Goal: Task Accomplishment & Management: Manage account settings

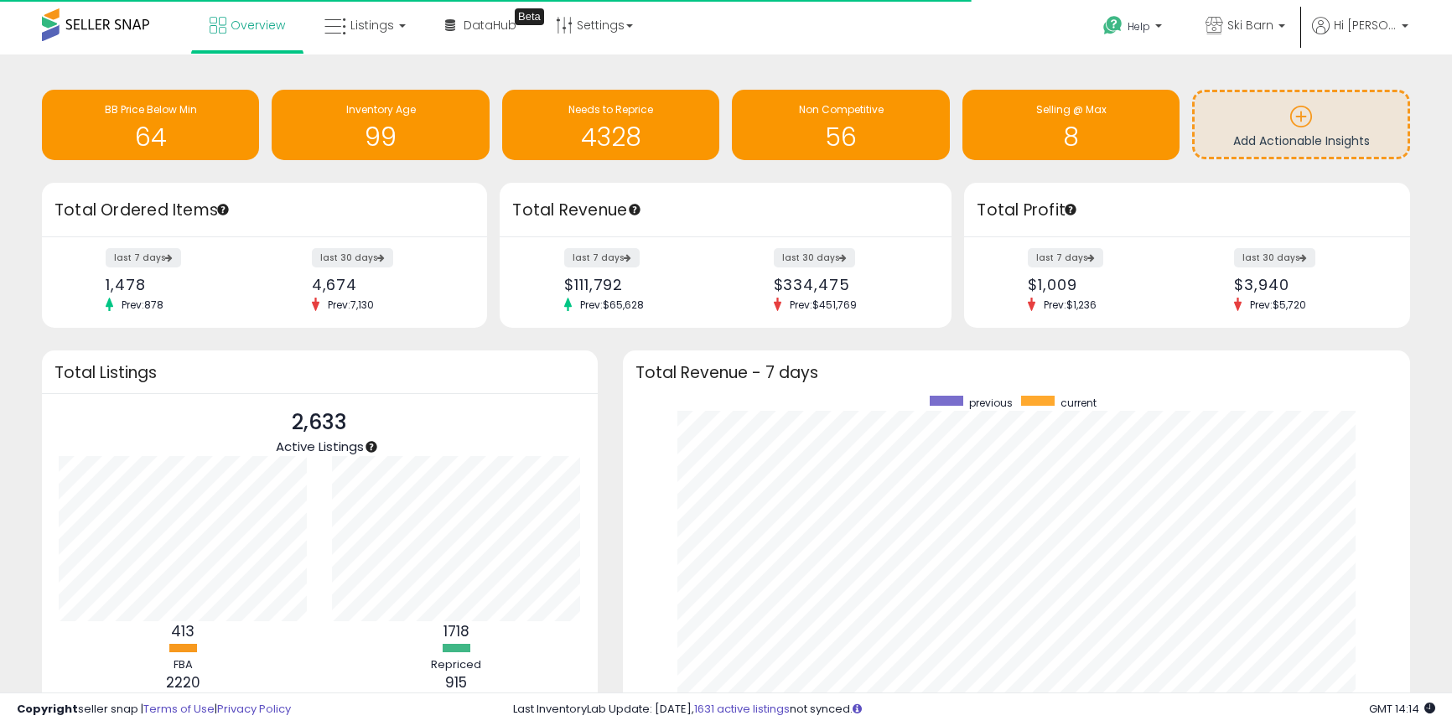
click at [399, 44] on link "Listings" at bounding box center [365, 25] width 106 height 50
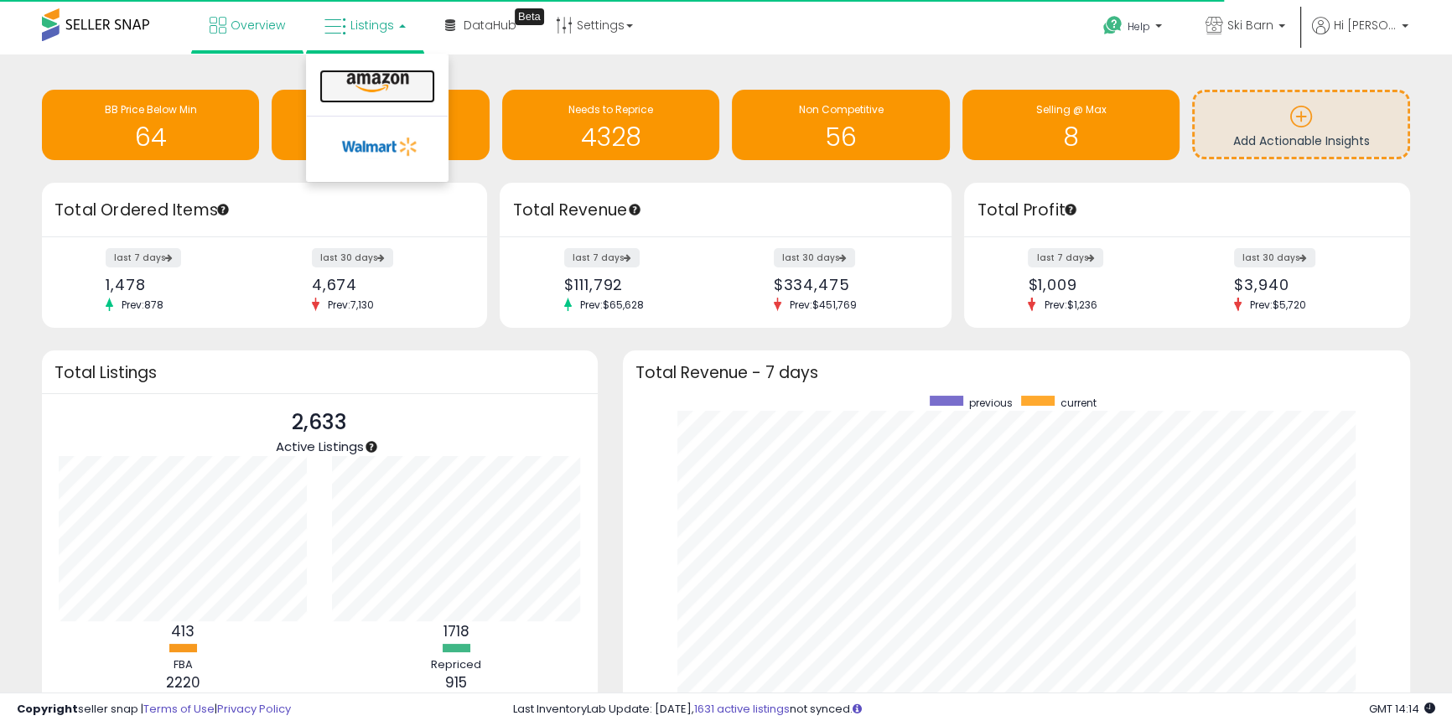
click at [376, 93] on icon at bounding box center [377, 83] width 73 height 22
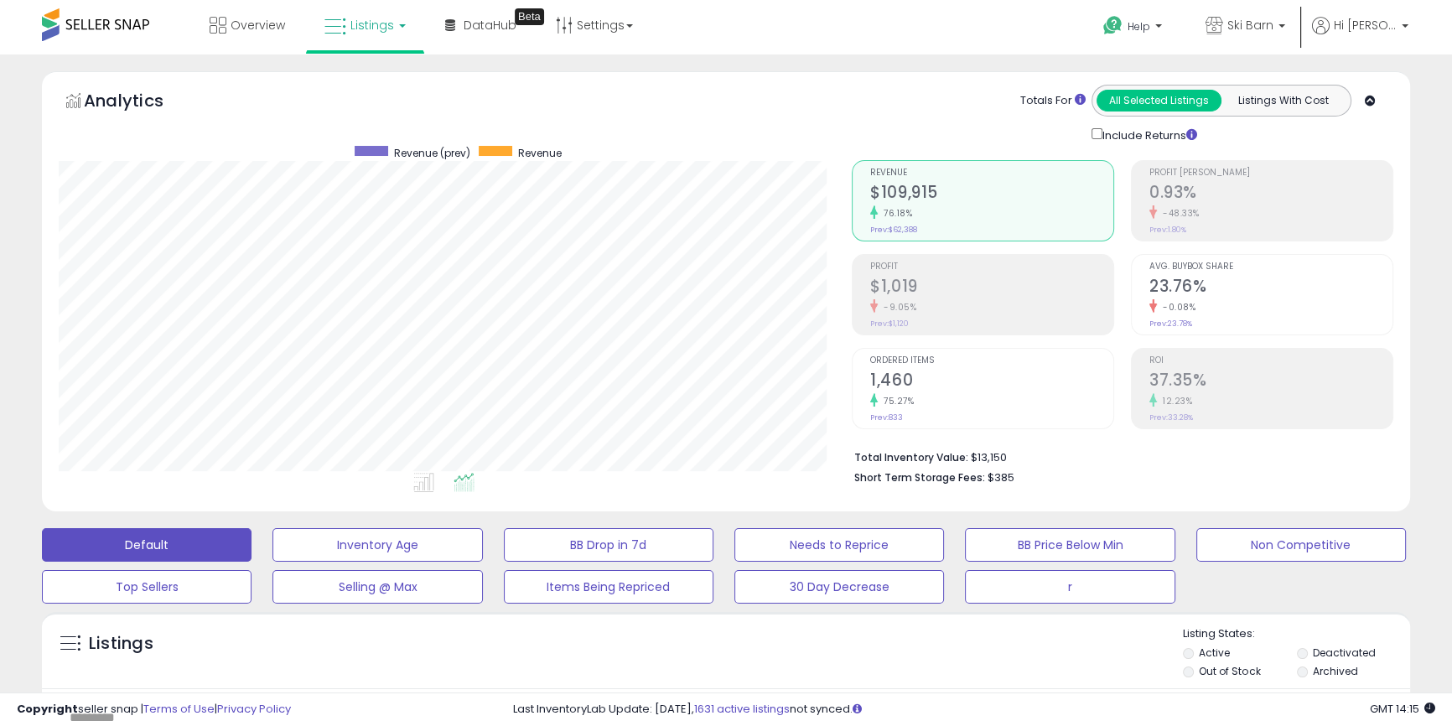
scroll to position [344, 792]
click at [1059, 593] on button "r" at bounding box center [1070, 587] width 210 height 34
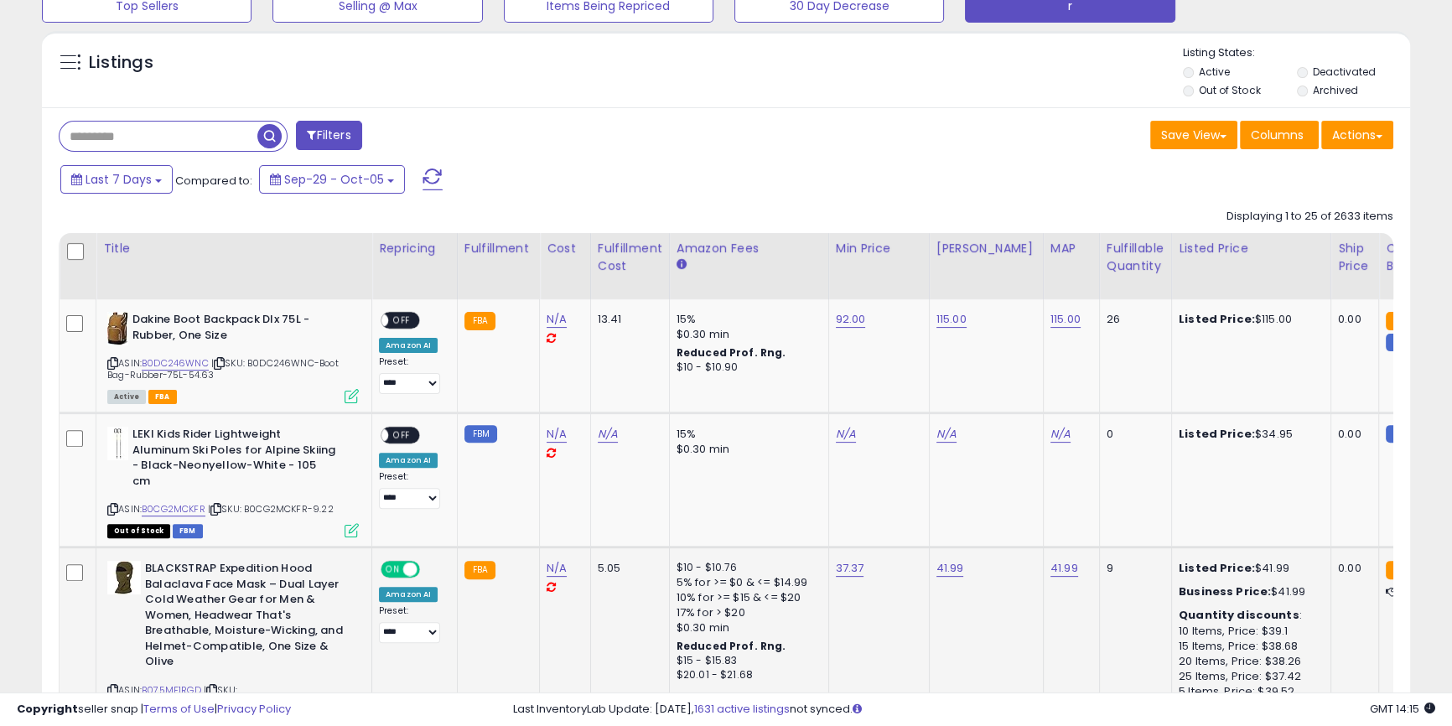
scroll to position [635, 0]
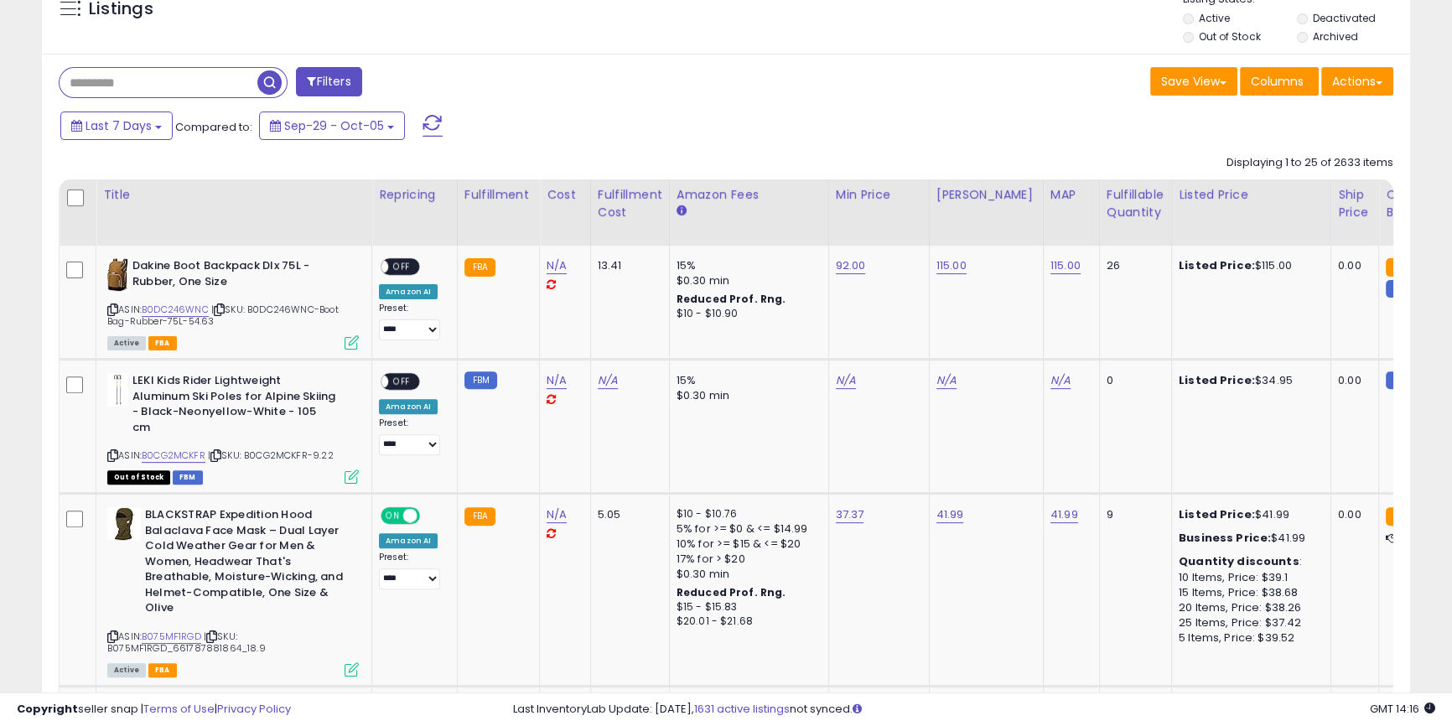
click at [188, 92] on input "text" at bounding box center [159, 82] width 198 height 29
type input "*******"
click at [413, 83] on button "button" at bounding box center [403, 80] width 30 height 25
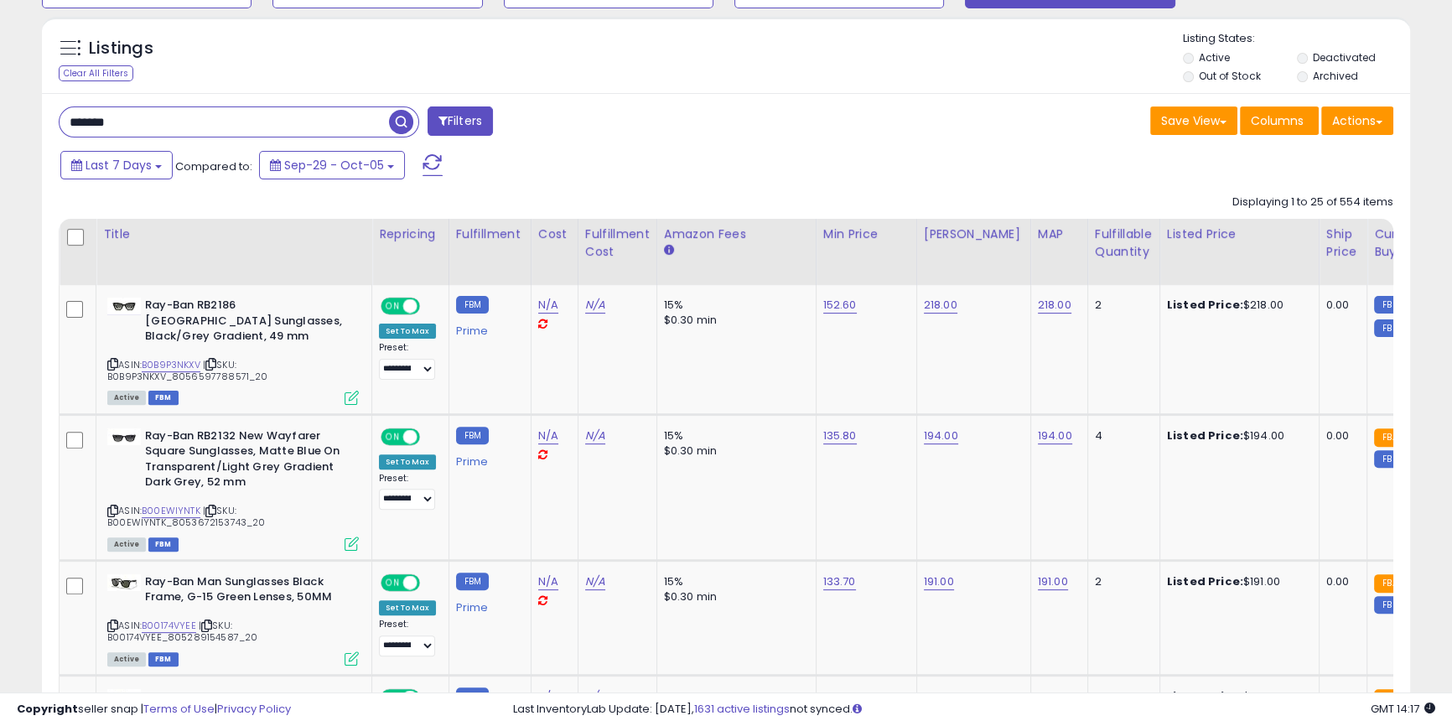
scroll to position [696, 0]
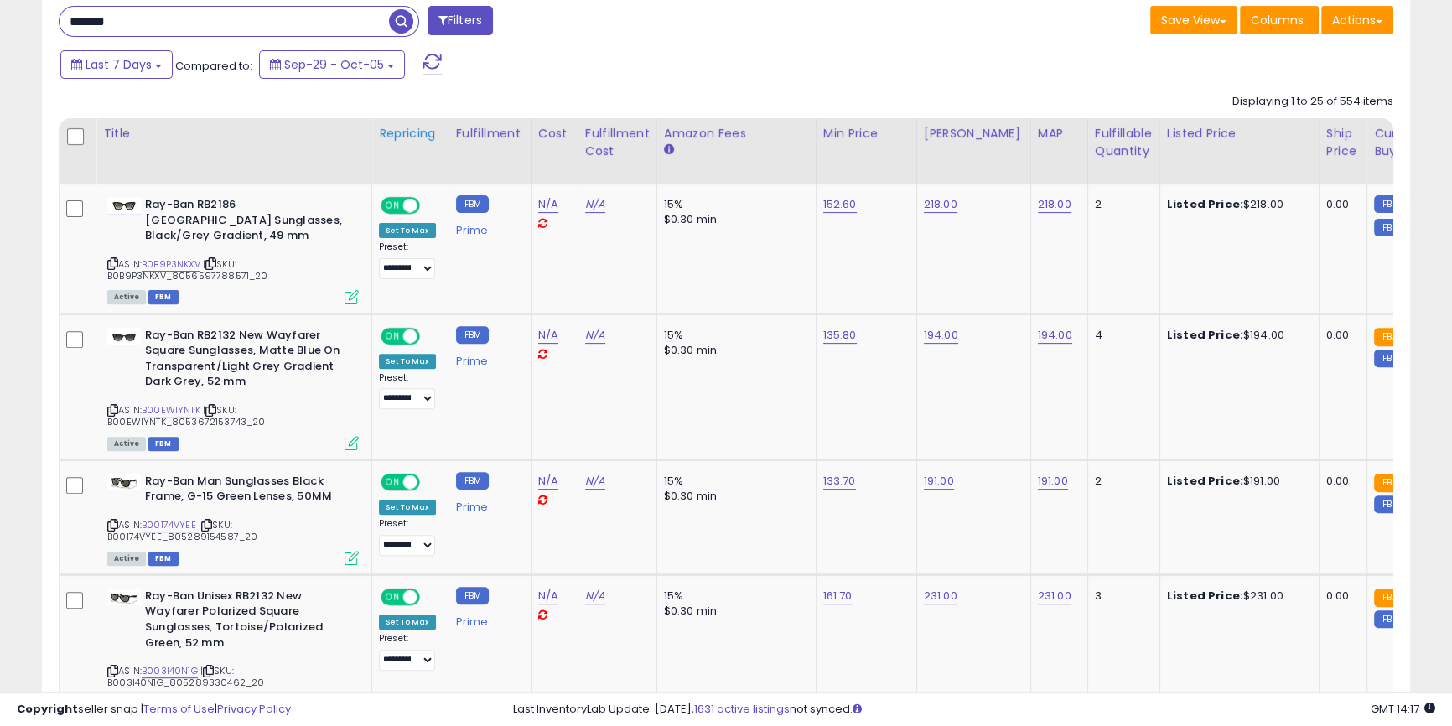
click at [418, 137] on div "Repricing" at bounding box center [410, 134] width 63 height 18
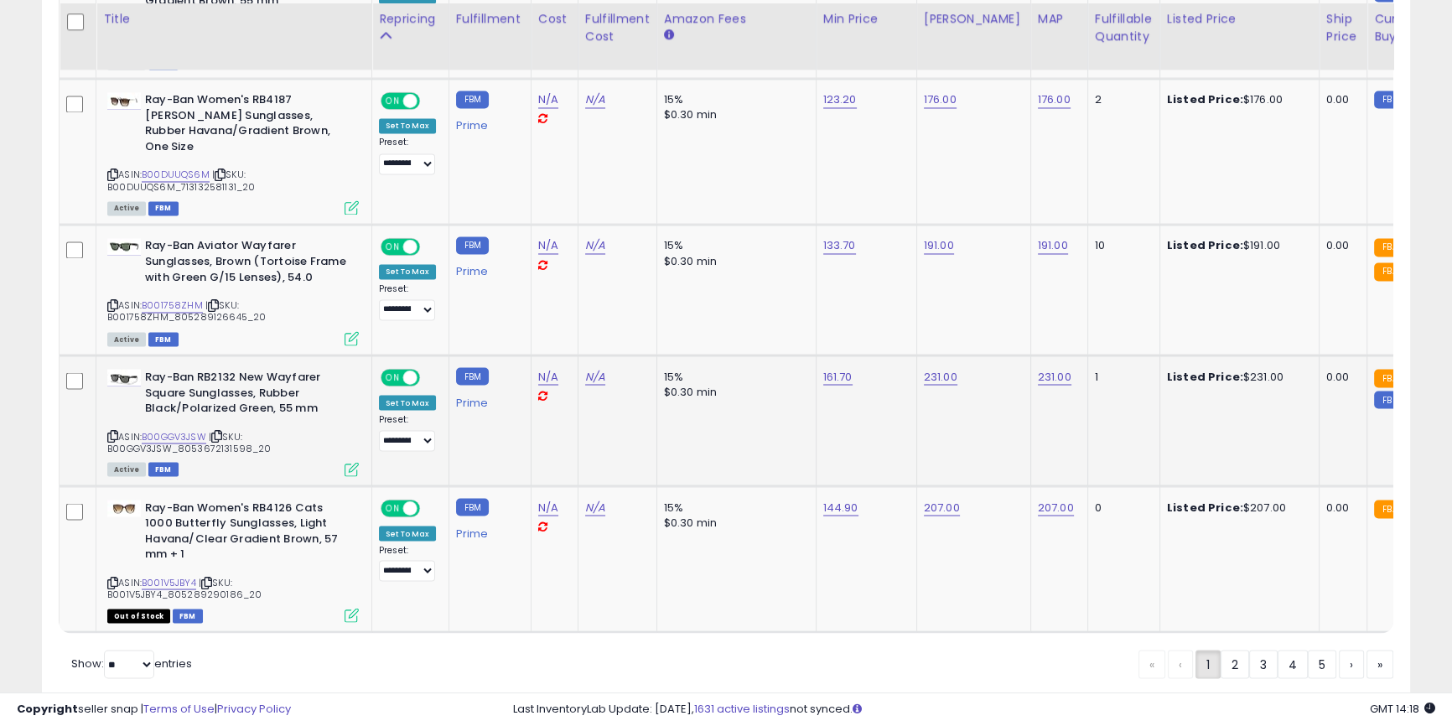
scroll to position [3662, 0]
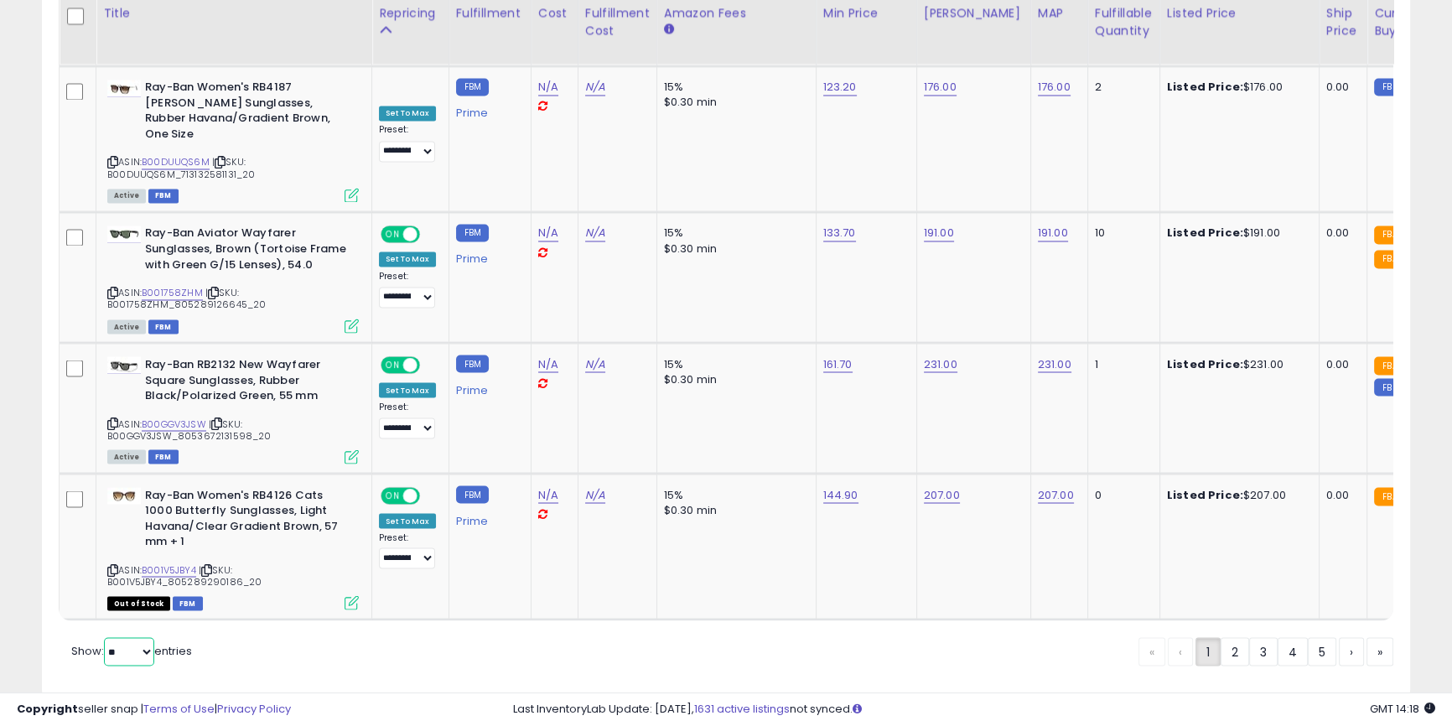
click at [139, 637] on select "** **" at bounding box center [129, 651] width 50 height 29
click at [106, 637] on select "** **" at bounding box center [129, 651] width 50 height 29
click at [128, 637] on select "** **" at bounding box center [129, 651] width 50 height 29
select select "**"
click at [106, 637] on select "** **" at bounding box center [129, 651] width 50 height 29
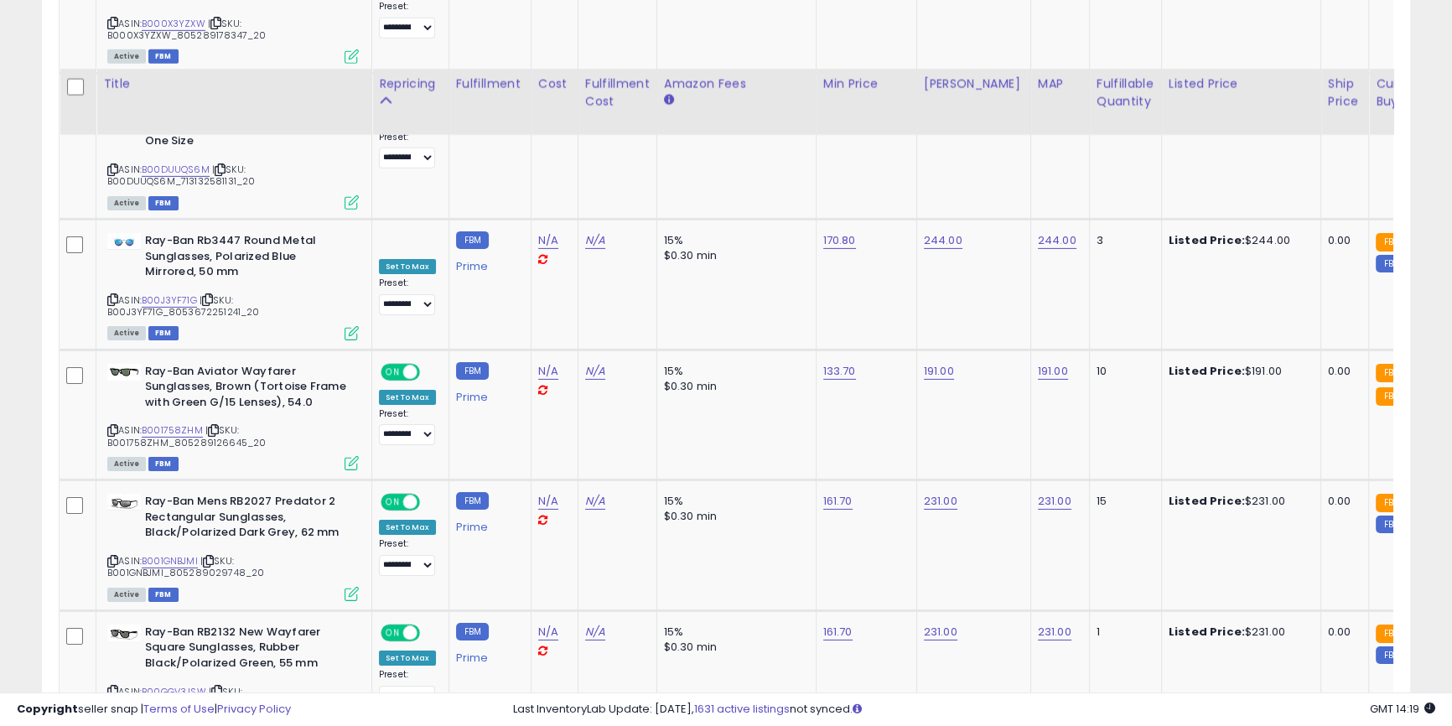
scroll to position [6947, 0]
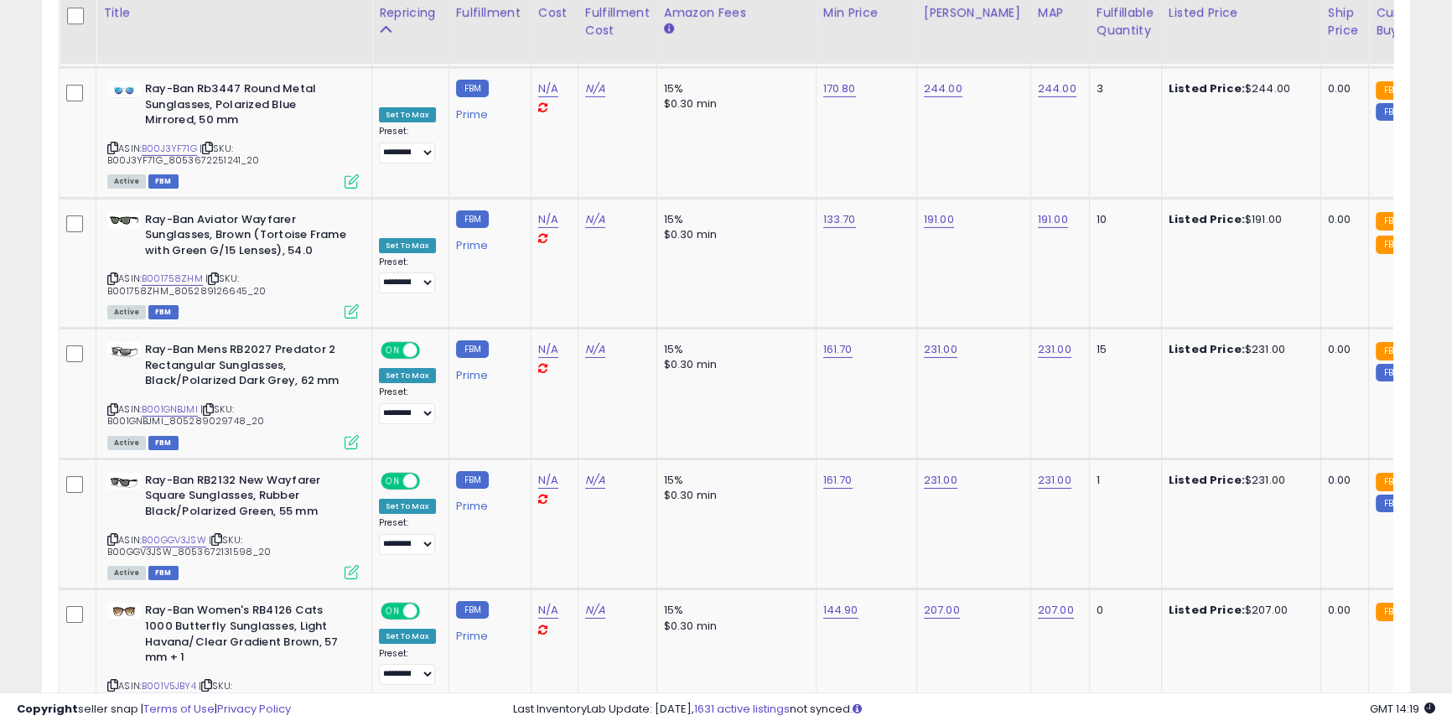
drag, startPoint x: 1235, startPoint y: 612, endPoint x: 1207, endPoint y: 573, distance: 47.5
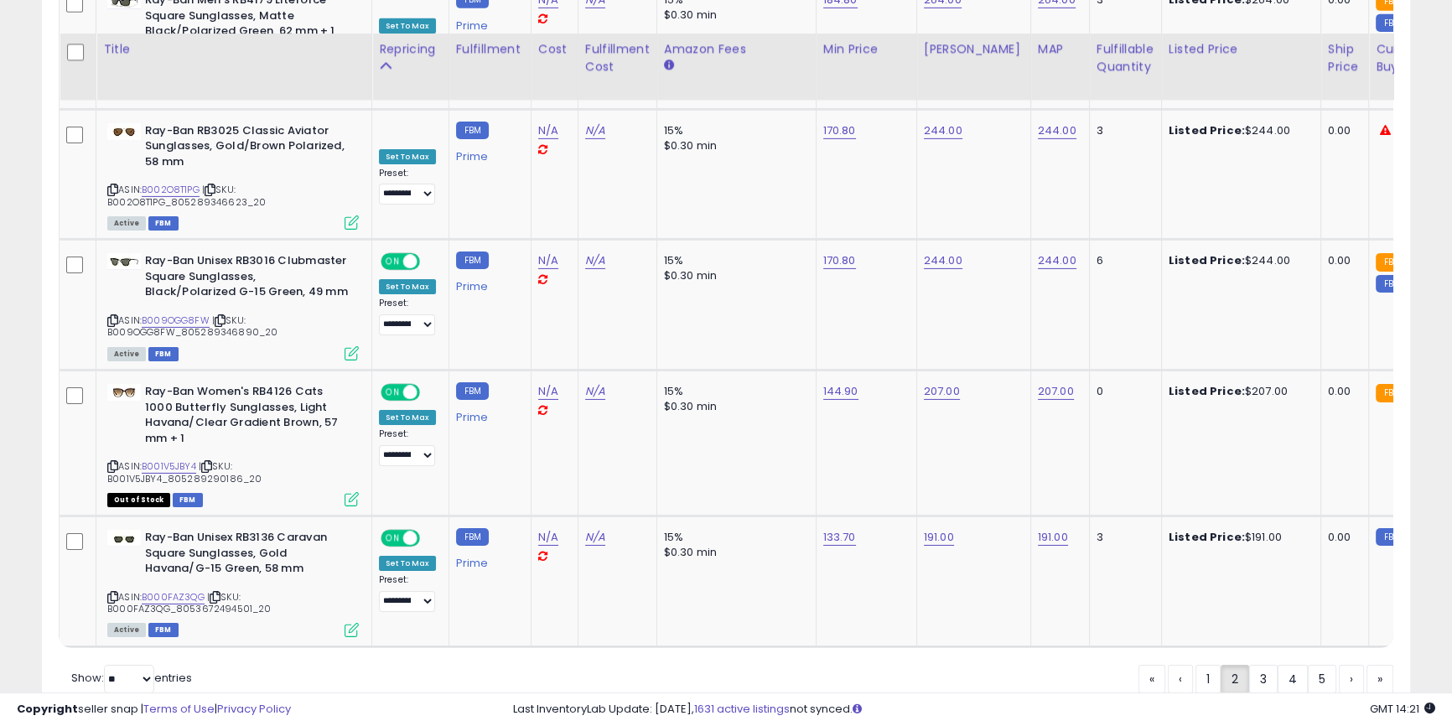
scroll to position [6994, 0]
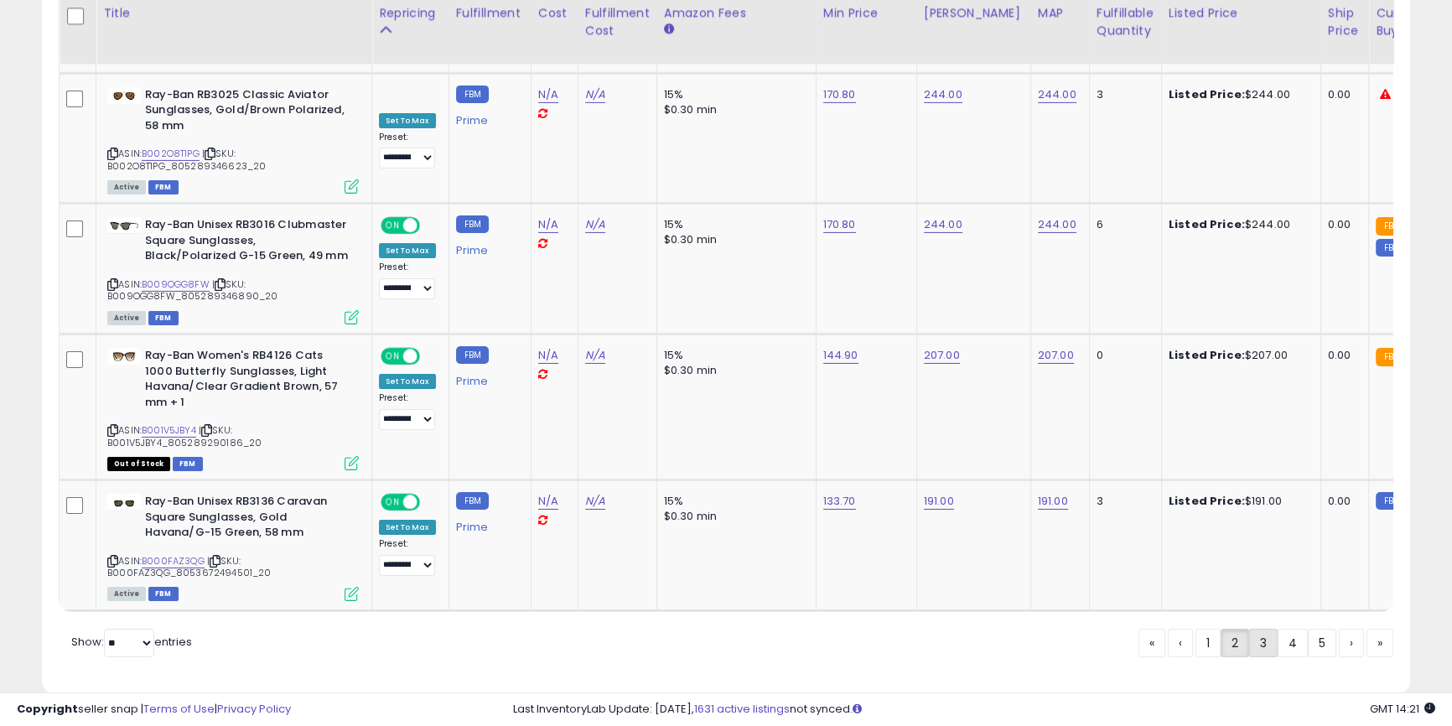
click at [1260, 629] on link "3" at bounding box center [1263, 643] width 29 height 29
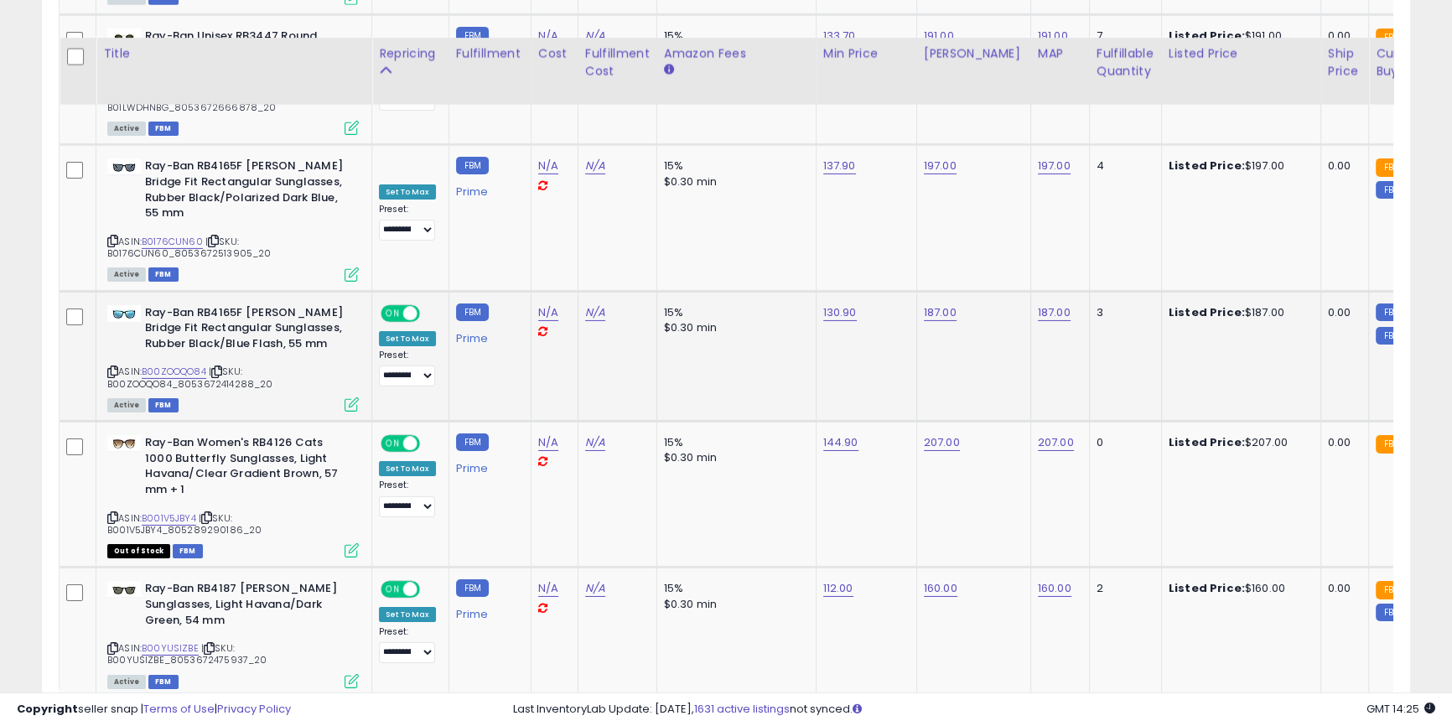
scroll to position [7009, 0]
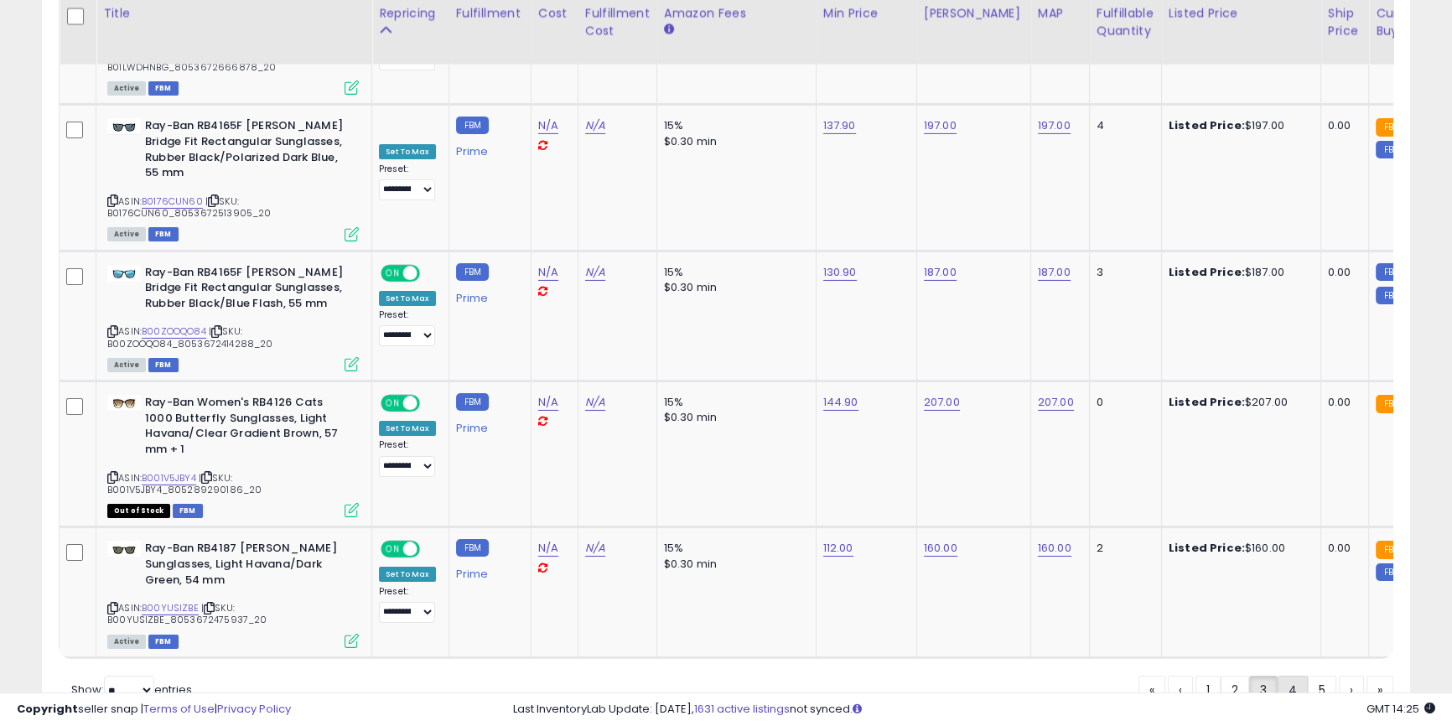
click at [1290, 676] on link "4" at bounding box center [1293, 690] width 30 height 29
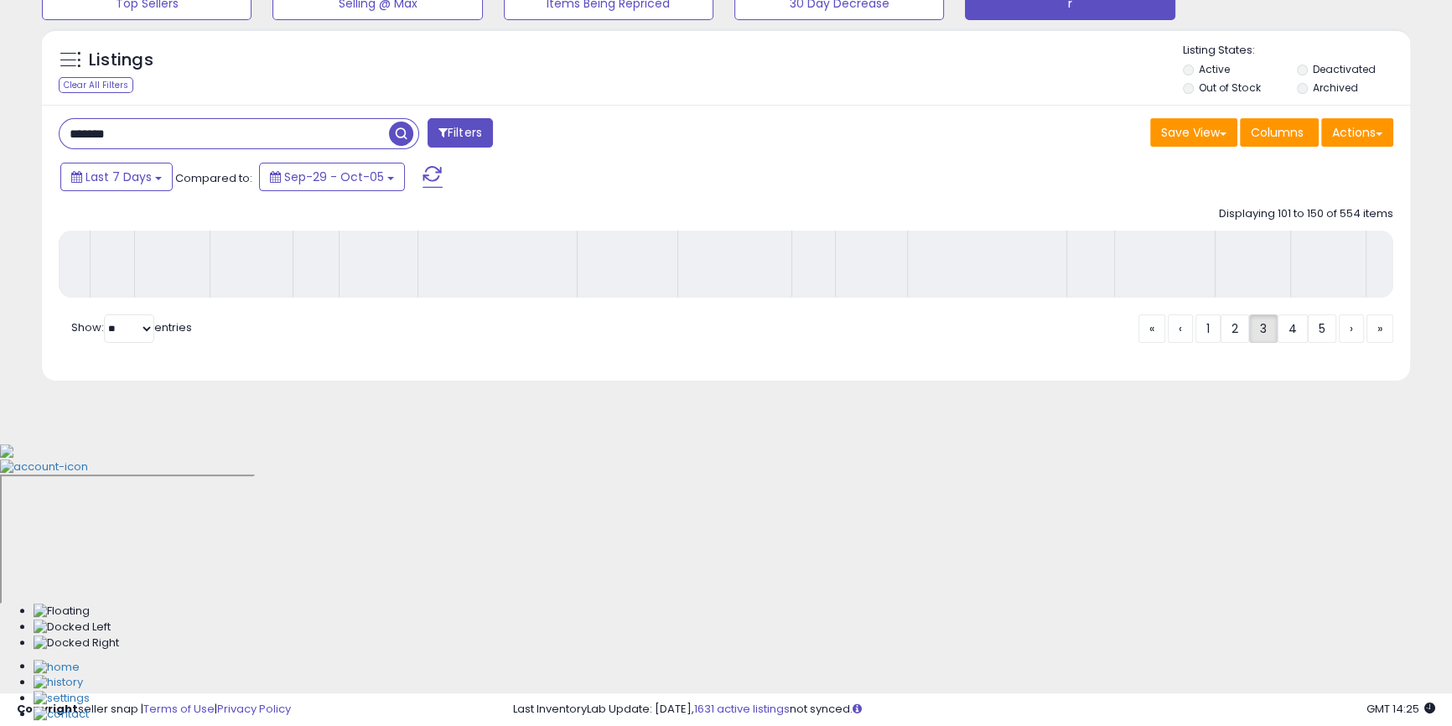
scroll to position [314, 0]
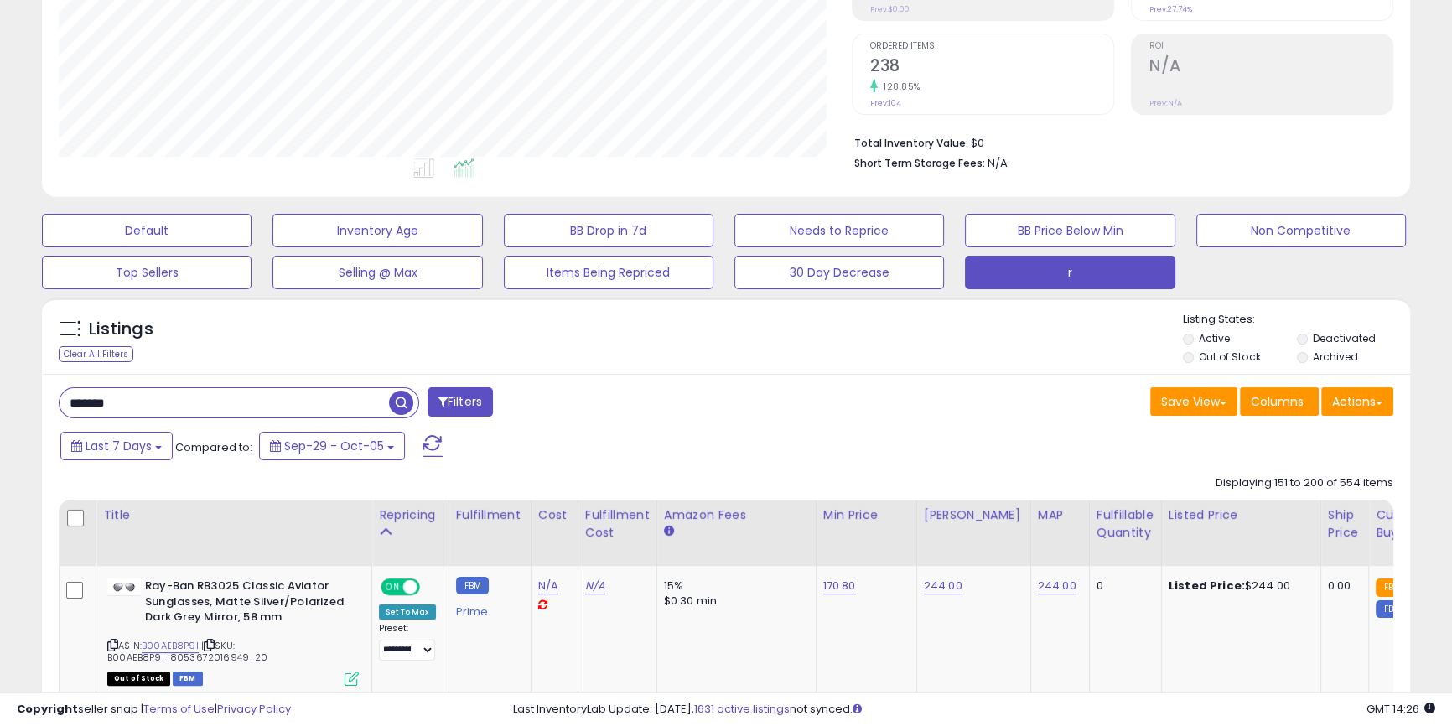
click at [673, 308] on div "Listings Clear All Filters" at bounding box center [726, 336] width 1368 height 77
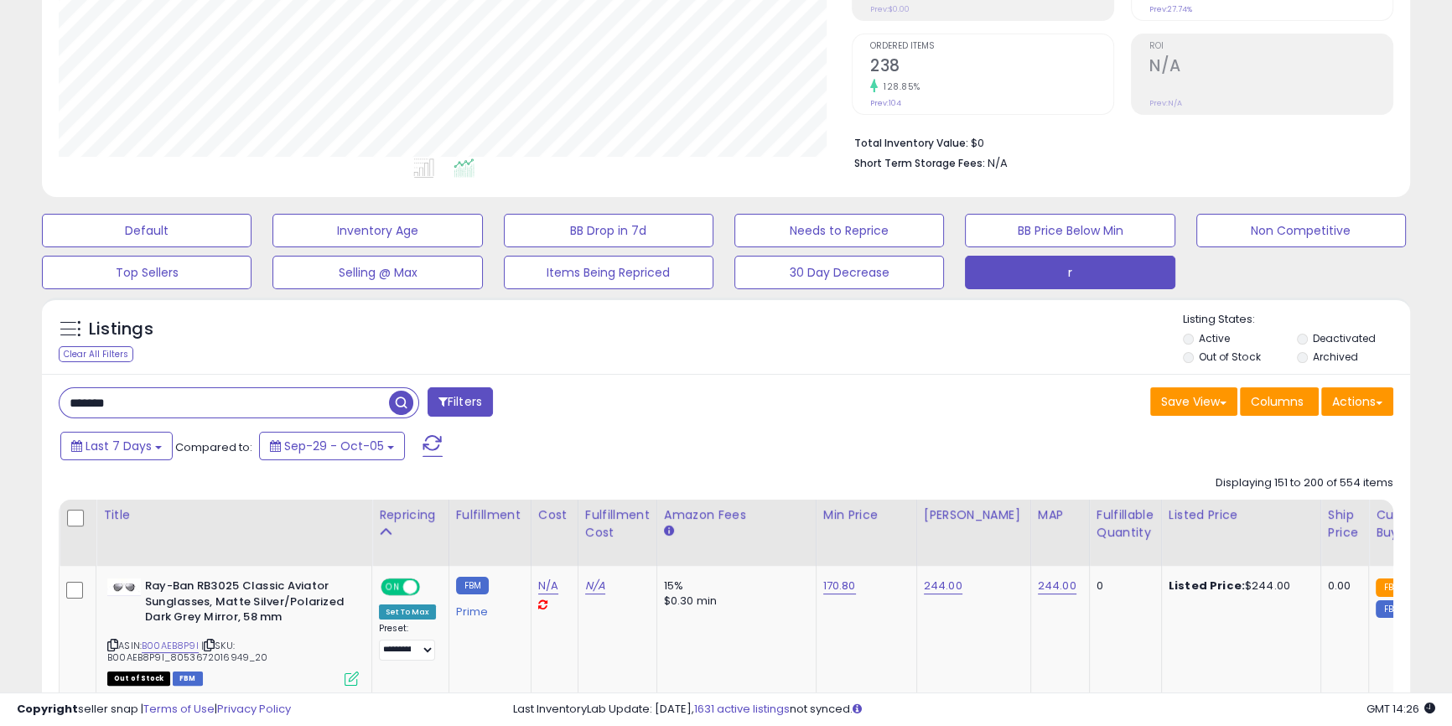
click at [679, 371] on div "Listings Clear All Filters" at bounding box center [726, 336] width 1368 height 77
click at [765, 327] on div "Listings Clear All Filters Listing States:" at bounding box center [726, 340] width 1368 height 57
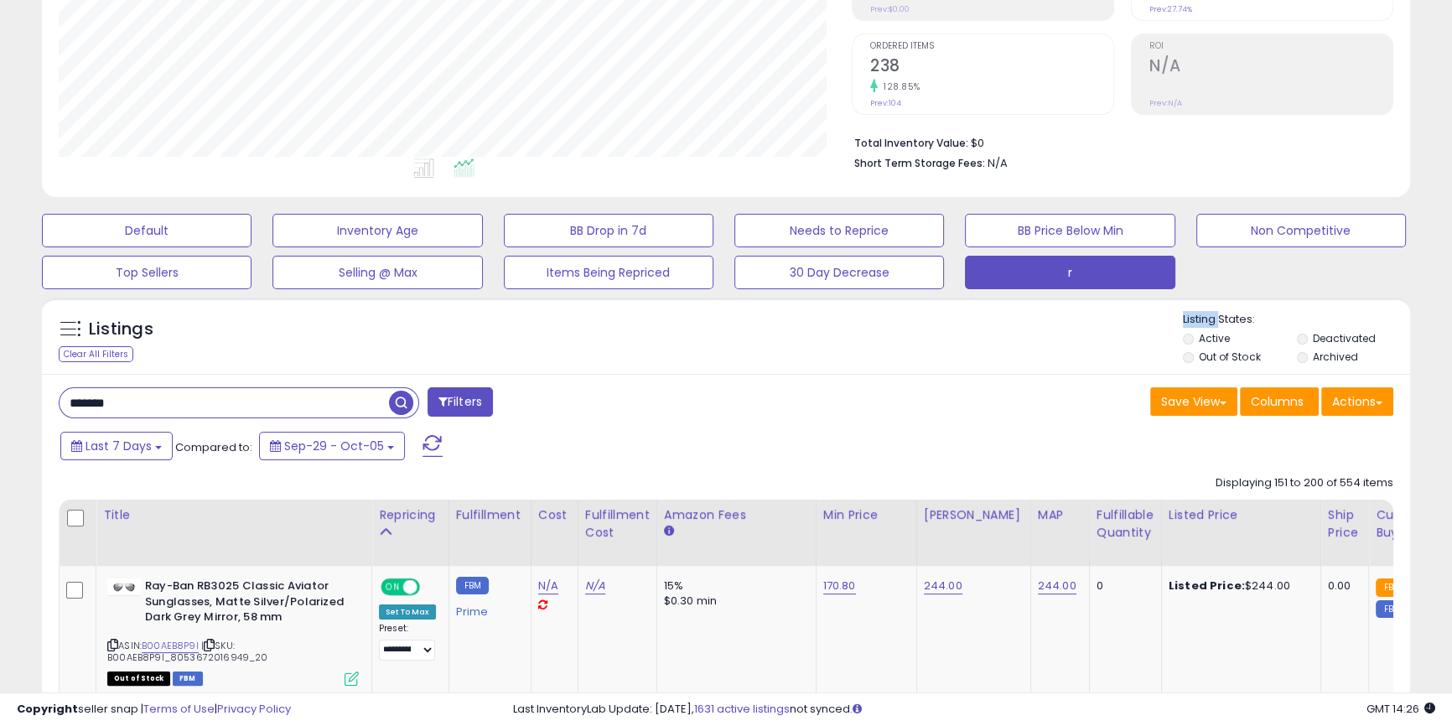
click at [765, 327] on div "Listings Clear All Filters Listing States:" at bounding box center [726, 340] width 1368 height 57
click at [767, 359] on div "Listings Clear All Filters Listing States:" at bounding box center [726, 340] width 1368 height 57
click at [773, 408] on div "Save View Save As New View Update Current View Columns Actions Import Import Wa…" at bounding box center [1066, 403] width 680 height 33
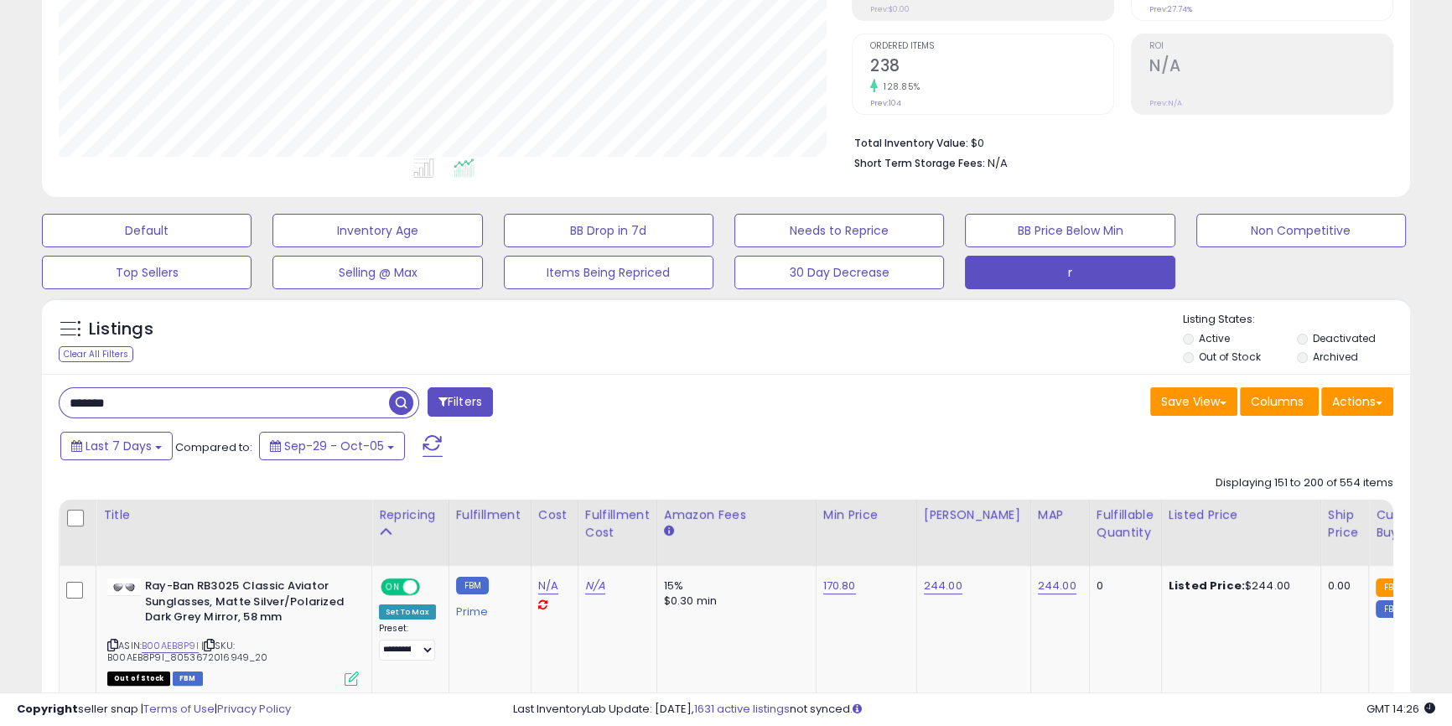
click at [872, 323] on div "Listings Clear All Filters Listing States:" at bounding box center [726, 340] width 1368 height 57
click at [890, 355] on div "Listings Clear All Filters Listing States:" at bounding box center [726, 340] width 1368 height 57
click at [889, 401] on div "Save View Save As New View Update Current View Columns Actions Import Import Wa…" at bounding box center [1066, 403] width 680 height 33
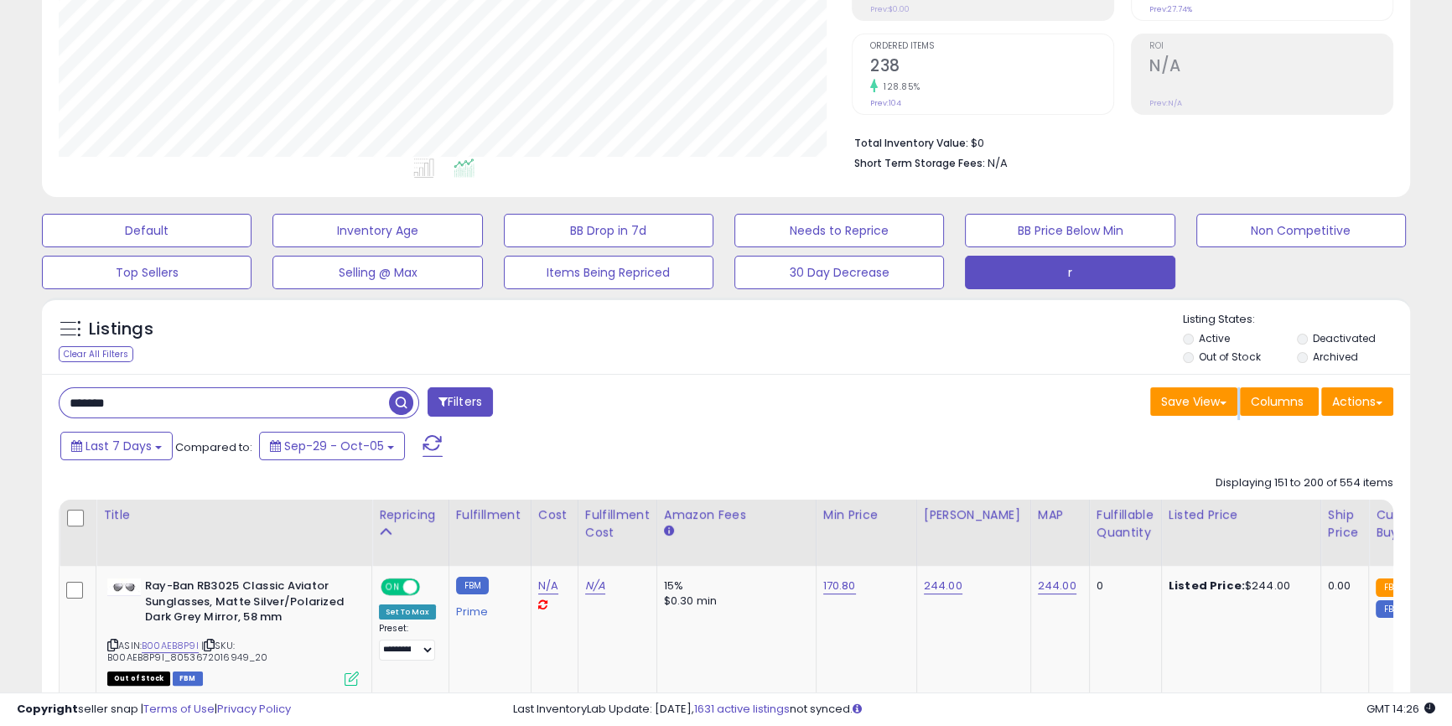
click at [889, 401] on div "Save View Save As New View Update Current View Columns Actions Import Import Wa…" at bounding box center [1066, 403] width 680 height 33
click at [990, 315] on div "Listings Clear All Filters Listing States:" at bounding box center [726, 340] width 1368 height 57
click at [1022, 351] on div "Listings Clear All Filters Listing States:" at bounding box center [726, 340] width 1368 height 57
click at [1024, 351] on div "Listings Clear All Filters Listing States:" at bounding box center [726, 340] width 1368 height 57
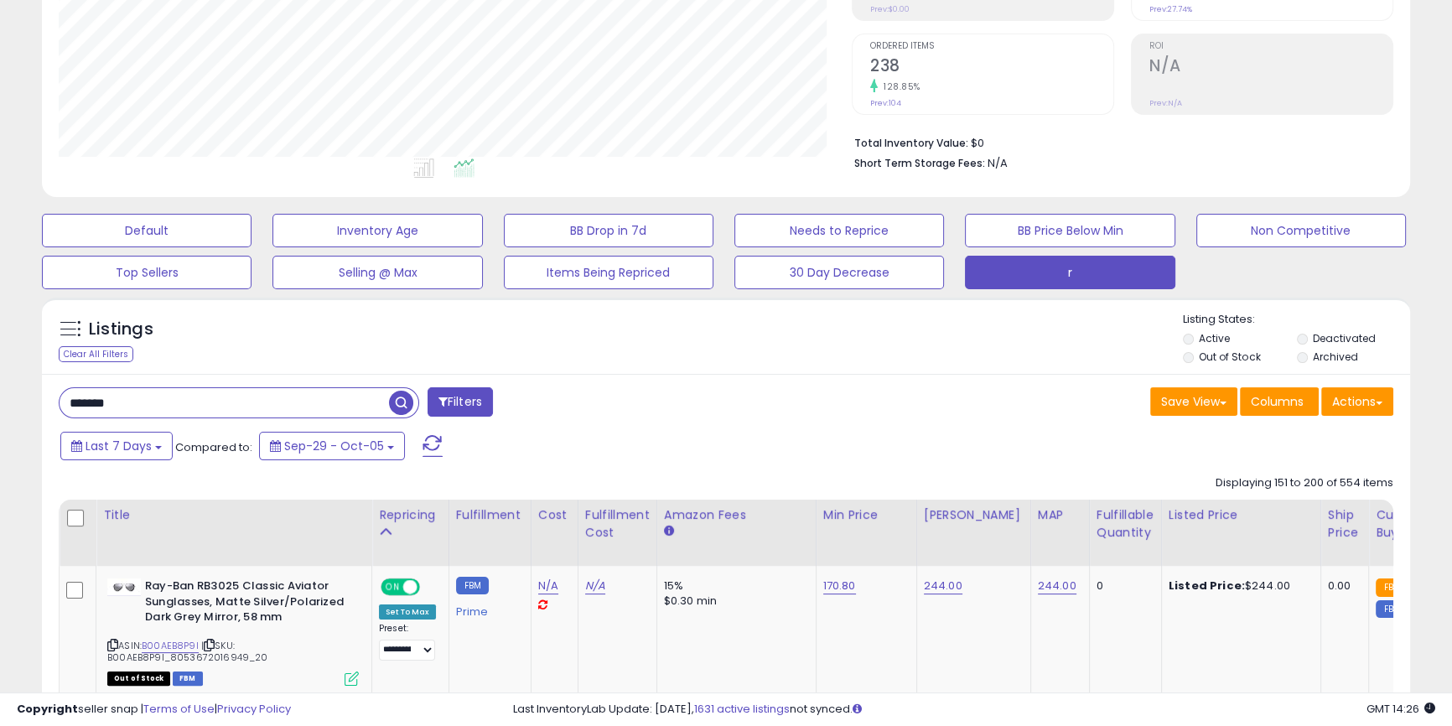
drag, startPoint x: 1048, startPoint y: 427, endPoint x: 863, endPoint y: 383, distance: 190.3
click at [507, 325] on div "Listings Clear All Filters Listing States:" at bounding box center [726, 340] width 1368 height 57
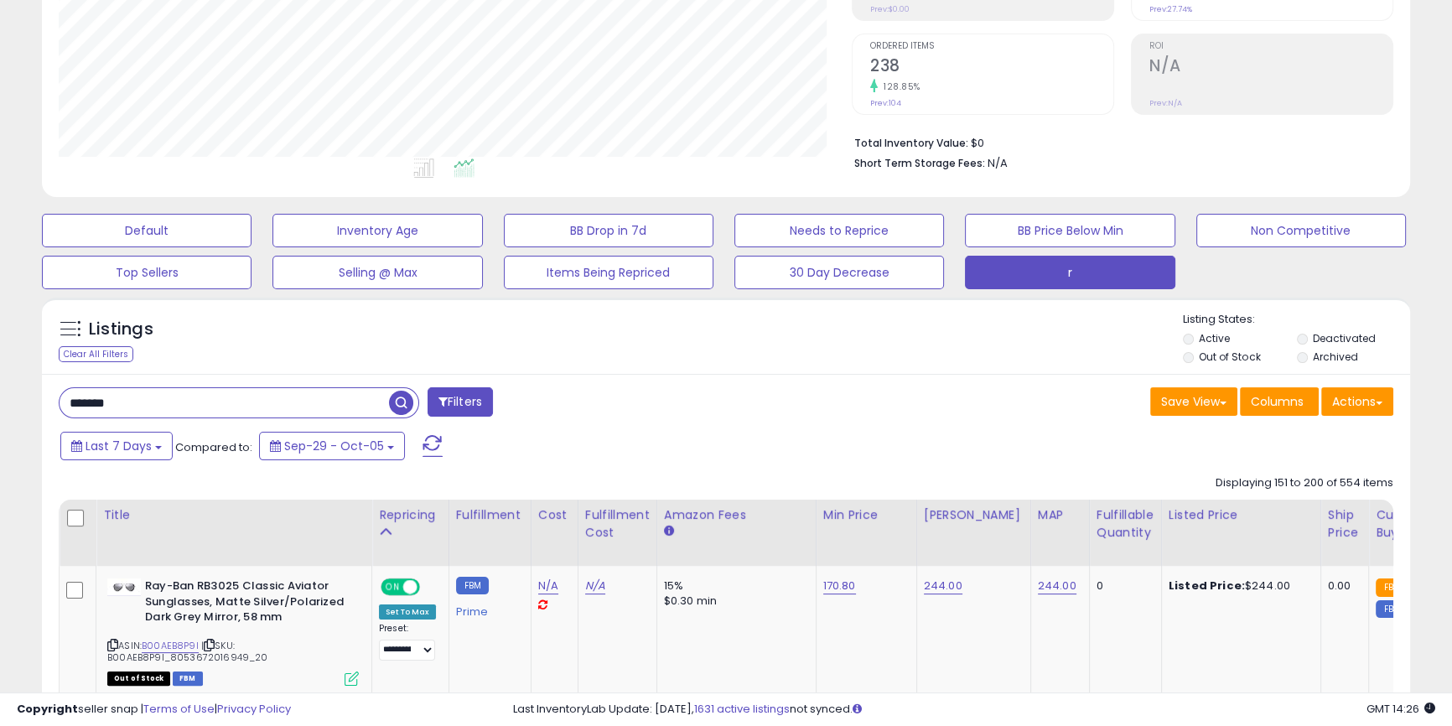
click at [525, 403] on div "******* Filters" at bounding box center [386, 404] width 680 height 34
drag, startPoint x: 525, startPoint y: 403, endPoint x: 528, endPoint y: 394, distance: 9.8
click at [526, 403] on div "******* Filters" at bounding box center [386, 404] width 680 height 34
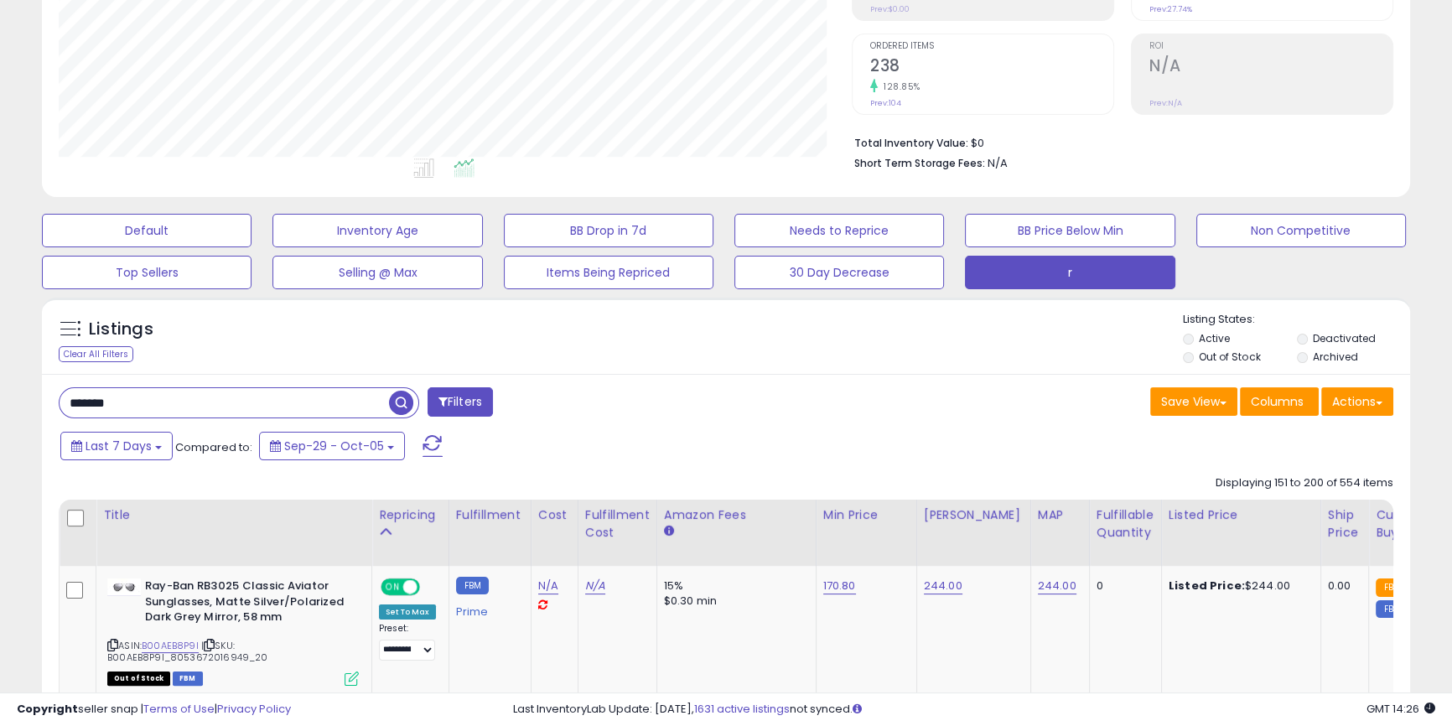
click at [569, 314] on div "Listings Clear All Filters Listing States:" at bounding box center [726, 340] width 1368 height 57
click at [572, 336] on div "Listings Clear All Filters Listing States:" at bounding box center [726, 340] width 1368 height 57
click at [571, 395] on div "******* Filters" at bounding box center [386, 404] width 680 height 34
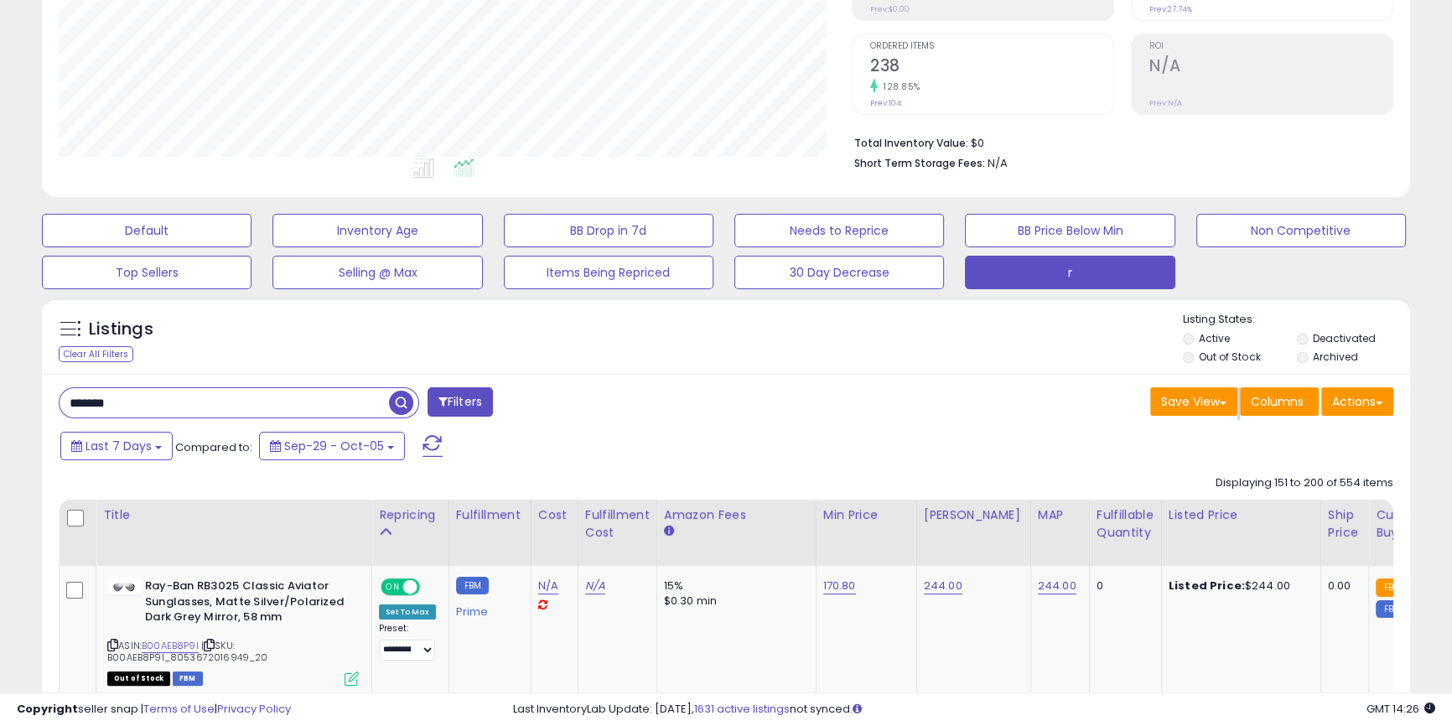
click at [571, 395] on div "******* Filters" at bounding box center [386, 404] width 680 height 34
click at [603, 312] on div at bounding box center [728, 312] width 910 height 1
click at [602, 309] on div "Listings Clear All Filters" at bounding box center [726, 336] width 1368 height 77
click at [625, 342] on div "Listings Clear All Filters Listing States:" at bounding box center [726, 340] width 1368 height 57
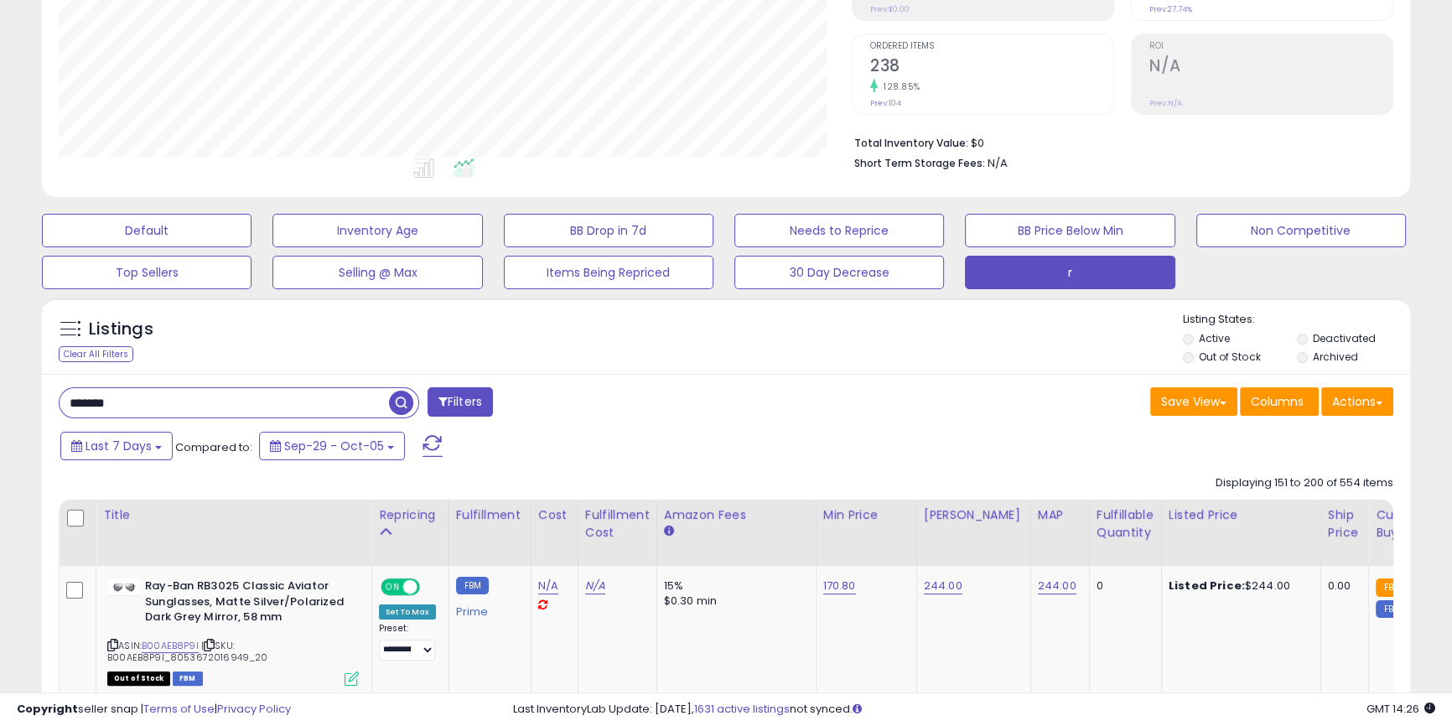
click at [639, 398] on div "******* Filters" at bounding box center [386, 404] width 680 height 34
click at [671, 314] on div "Listings Clear All Filters Listing States:" at bounding box center [726, 340] width 1368 height 57
click at [696, 350] on div "Listings Clear All Filters Listing States:" at bounding box center [726, 340] width 1368 height 57
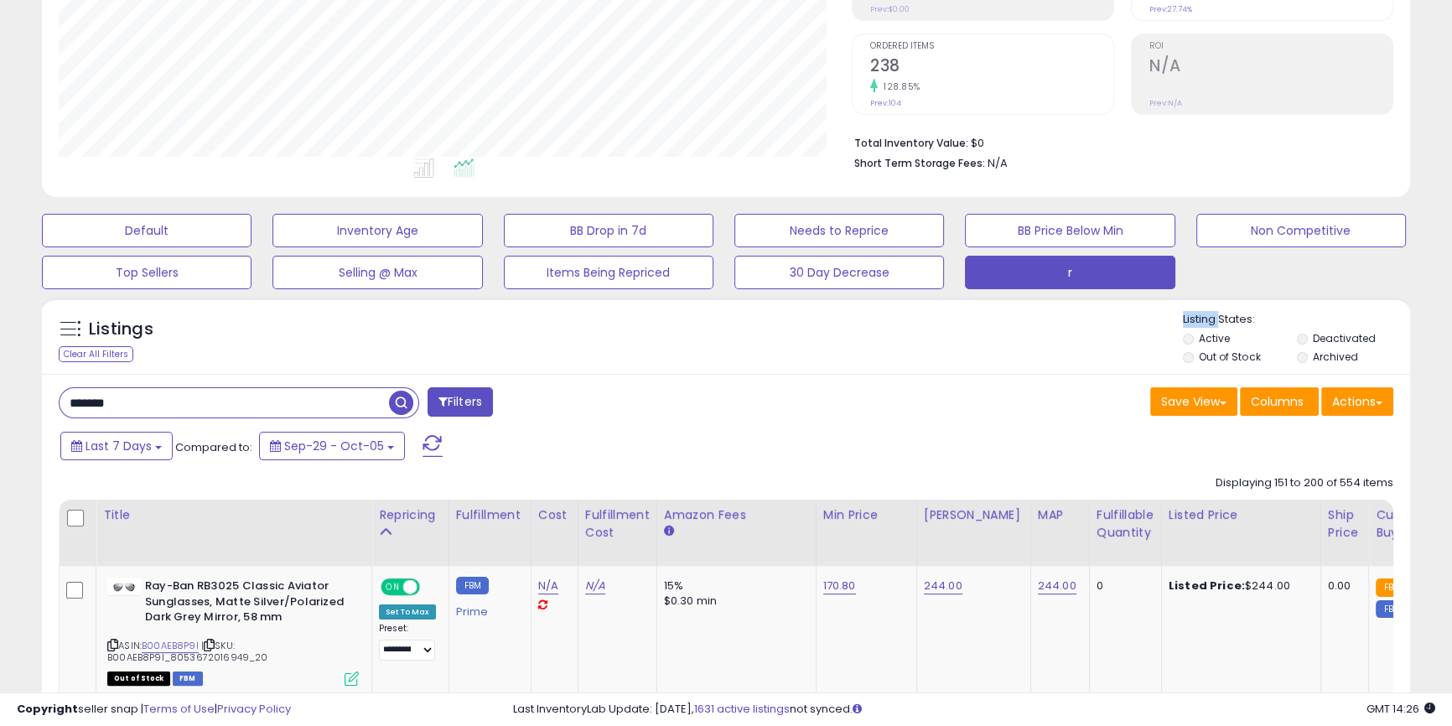
click at [696, 350] on div "Listings Clear All Filters Listing States:" at bounding box center [726, 340] width 1368 height 57
click at [751, 413] on div "Save View Save As New View Update Current View Columns Actions Import Import Wa…" at bounding box center [1066, 403] width 680 height 33
click at [730, 312] on div at bounding box center [728, 312] width 910 height 1
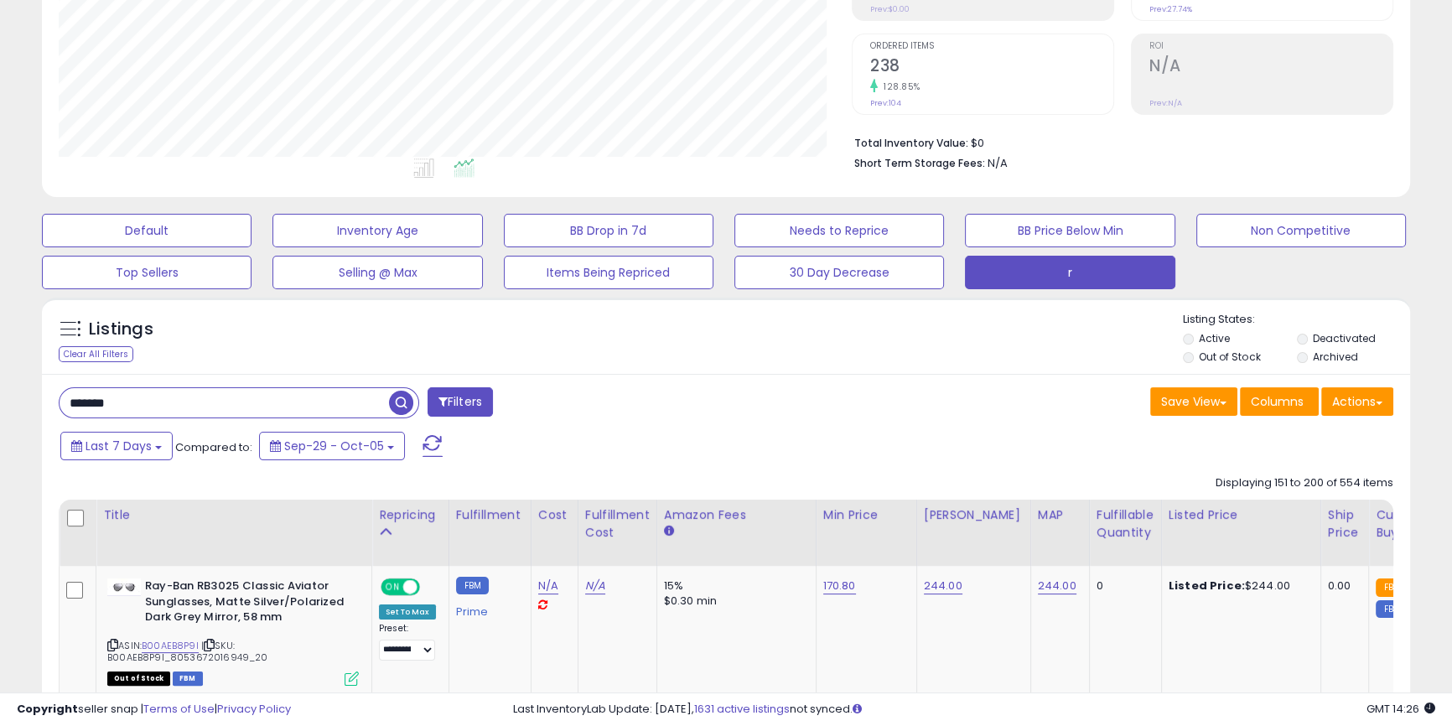
click at [754, 346] on div "Listings Clear All Filters Listing States:" at bounding box center [726, 340] width 1368 height 57
click at [776, 418] on div "Save View Save As New View Update Current View Columns Actions Import Import Wa…" at bounding box center [1066, 403] width 680 height 33
click at [813, 318] on div "Listings Clear All Filters Listing States:" at bounding box center [726, 340] width 1368 height 57
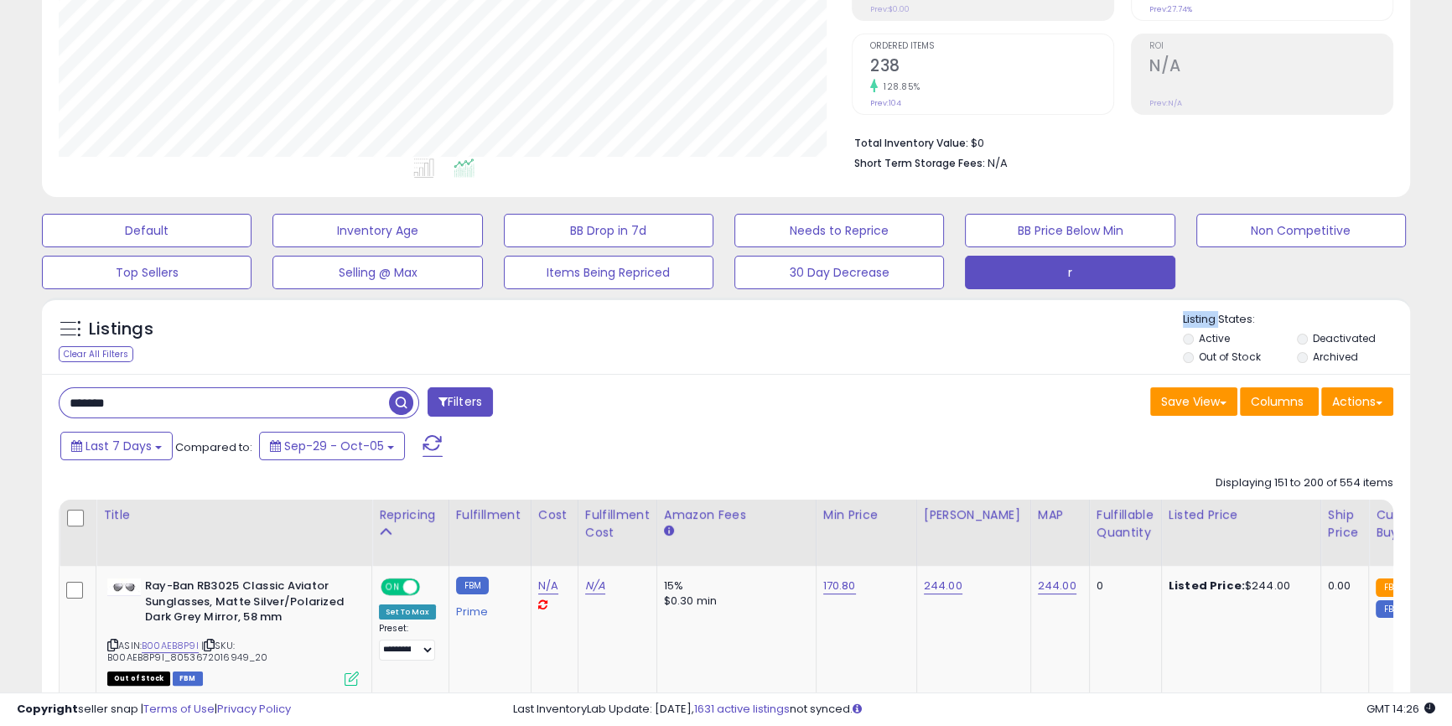
click at [813, 318] on div "Listings Clear All Filters Listing States:" at bounding box center [726, 340] width 1368 height 57
click at [831, 350] on div "Listings Clear All Filters Listing States:" at bounding box center [726, 340] width 1368 height 57
click at [892, 436] on div "Last 7 Days Compared to: Sep-29 - Oct-05" at bounding box center [556, 448] width 1001 height 38
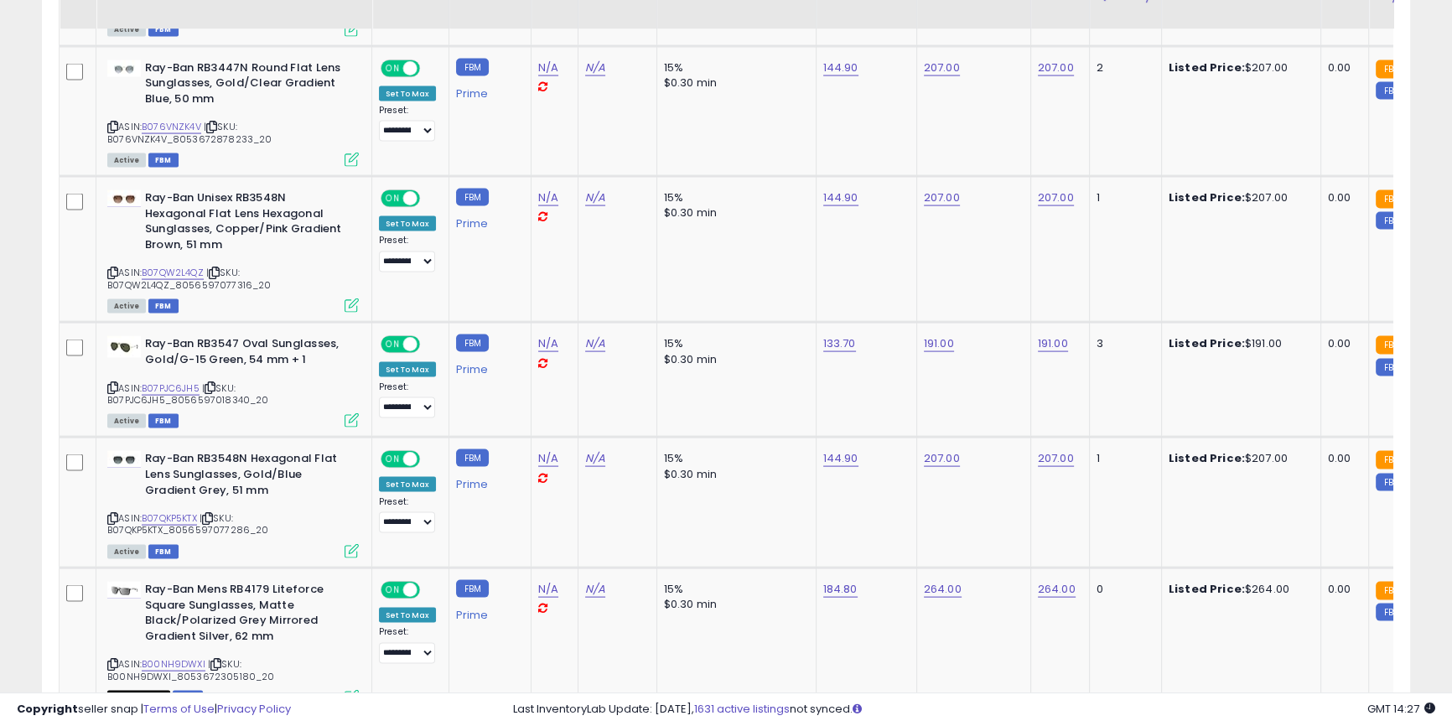
scroll to position [4378, 0]
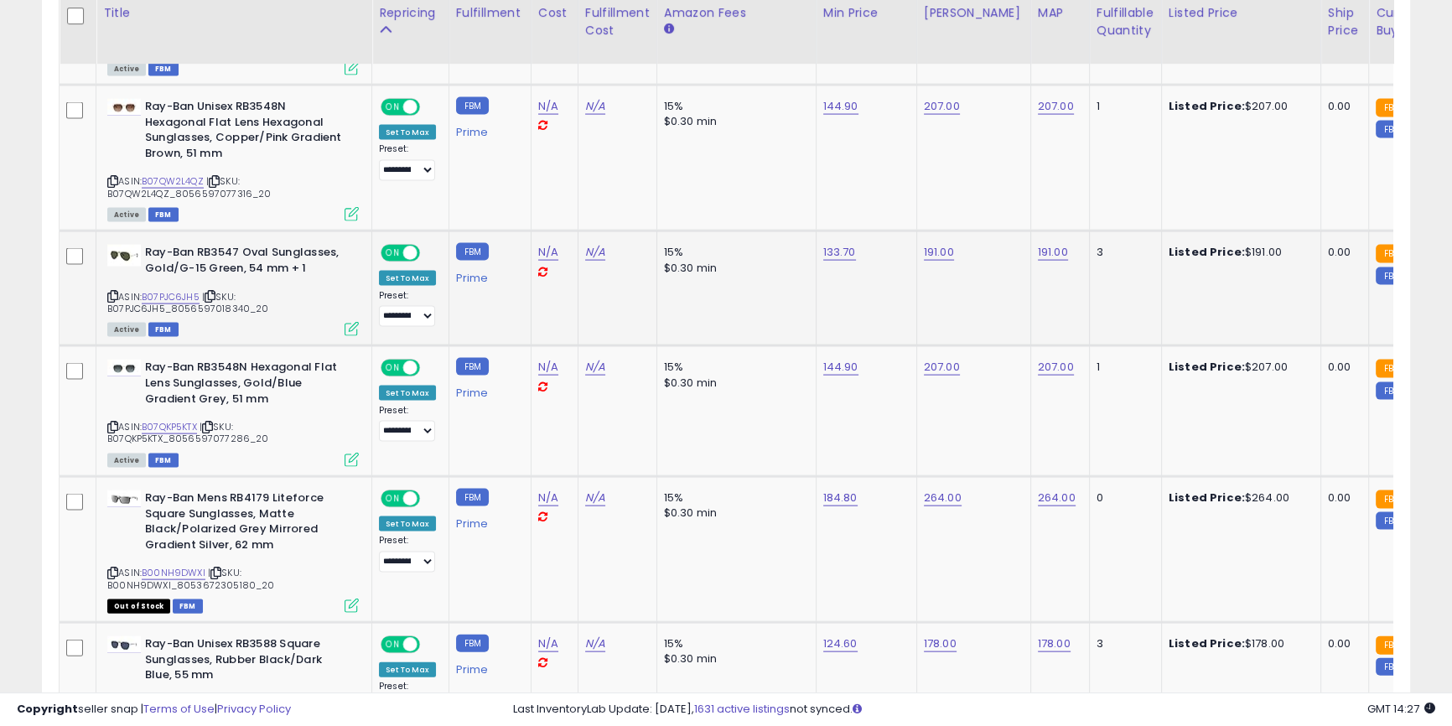
click at [469, 243] on small "FBM" at bounding box center [472, 252] width 33 height 18
click at [469, 282] on td "FBM Prime" at bounding box center [489, 288] width 82 height 115
click at [469, 358] on small "FBM" at bounding box center [472, 367] width 33 height 18
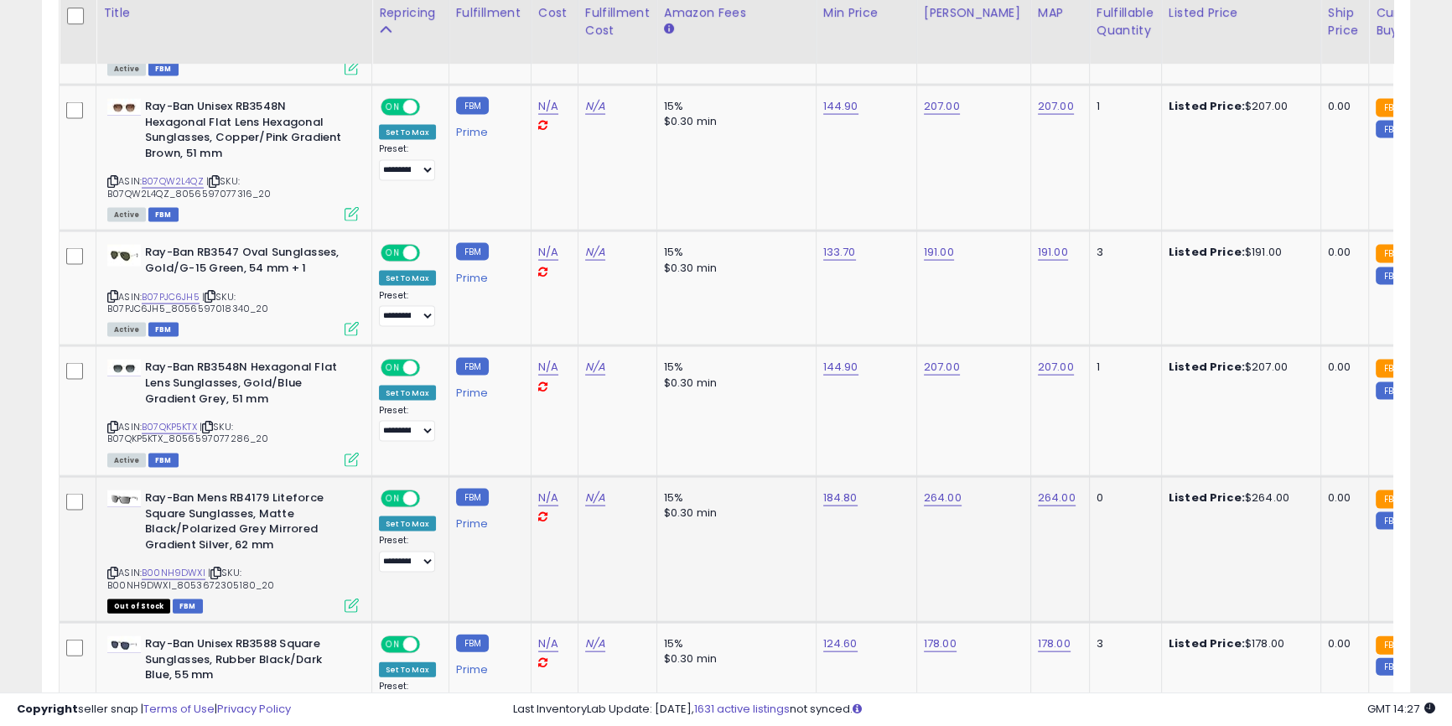
click at [475, 489] on small "FBM" at bounding box center [472, 498] width 33 height 18
click at [471, 489] on small "FBM" at bounding box center [472, 498] width 33 height 18
click at [511, 477] on td "FBM Prime" at bounding box center [489, 550] width 82 height 146
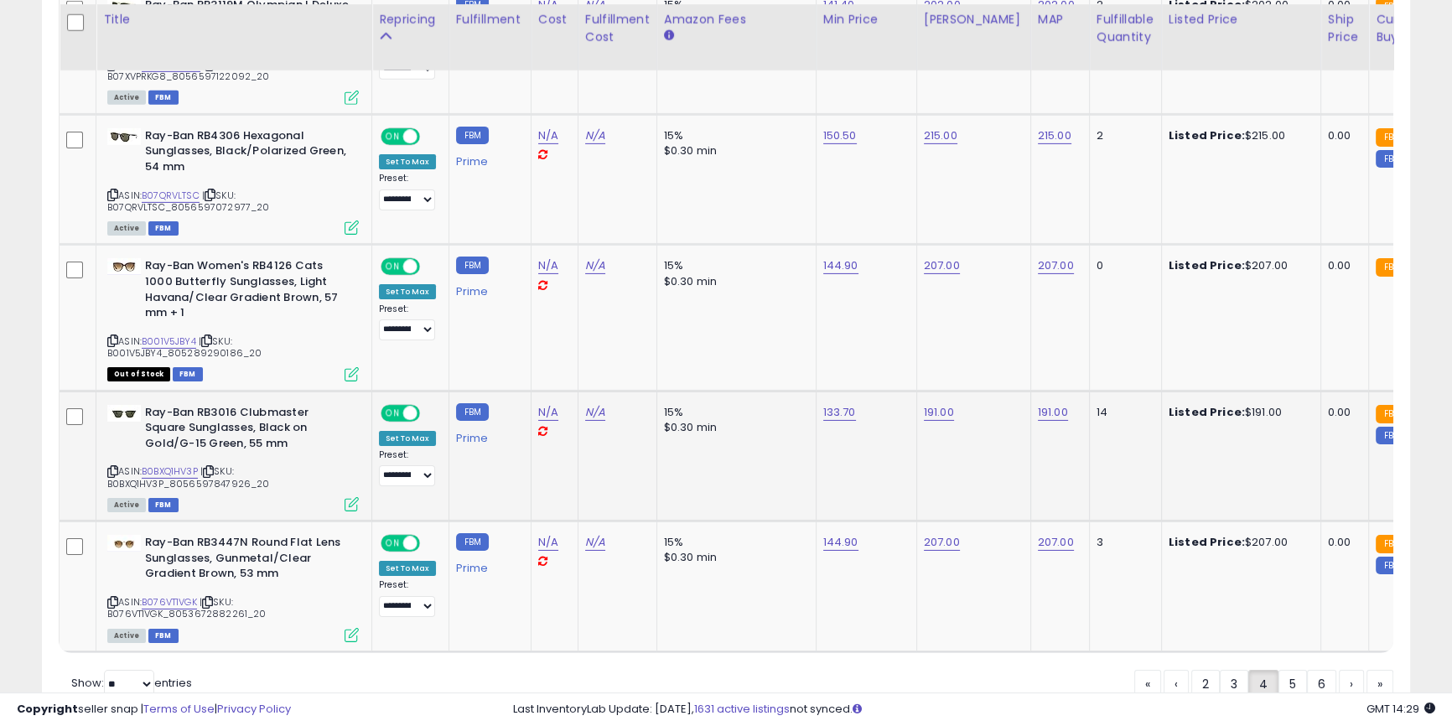
scroll to position [6885, 0]
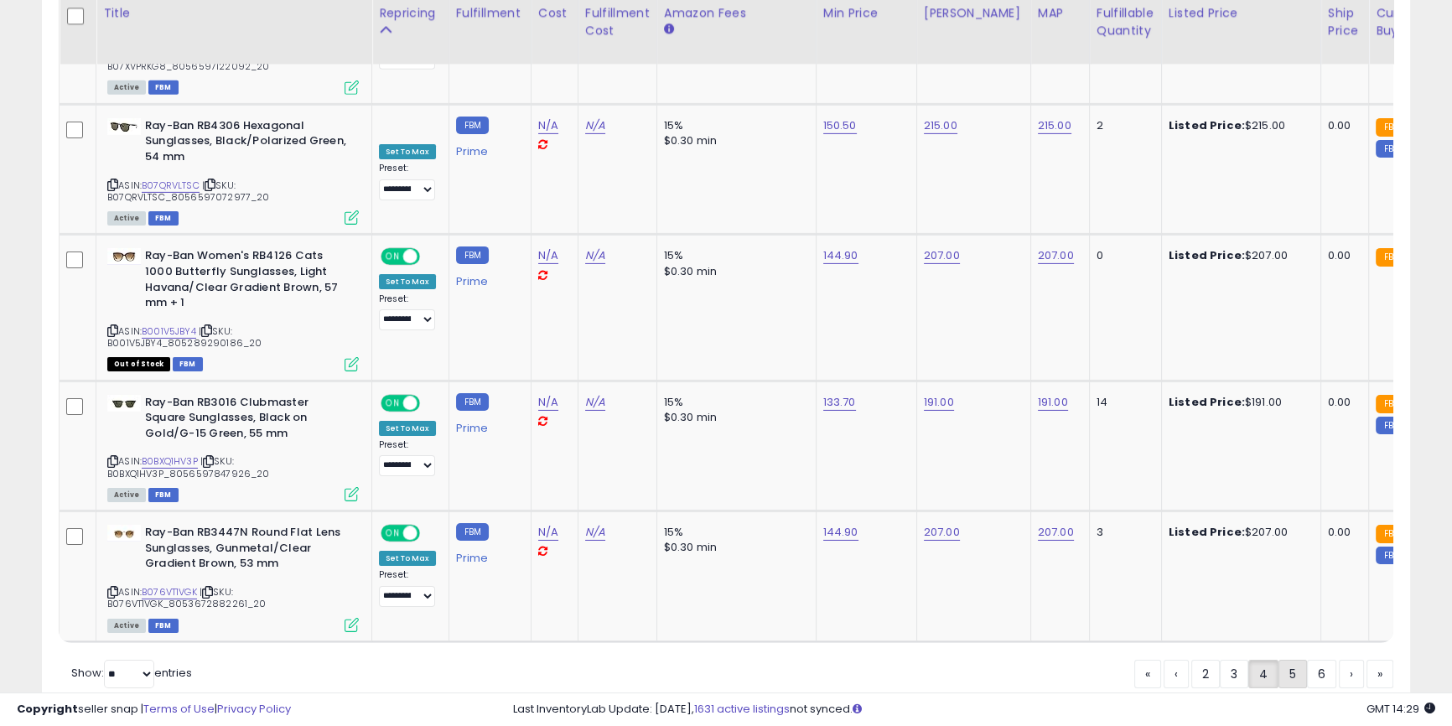
click at [1279, 660] on link "5" at bounding box center [1292, 674] width 29 height 29
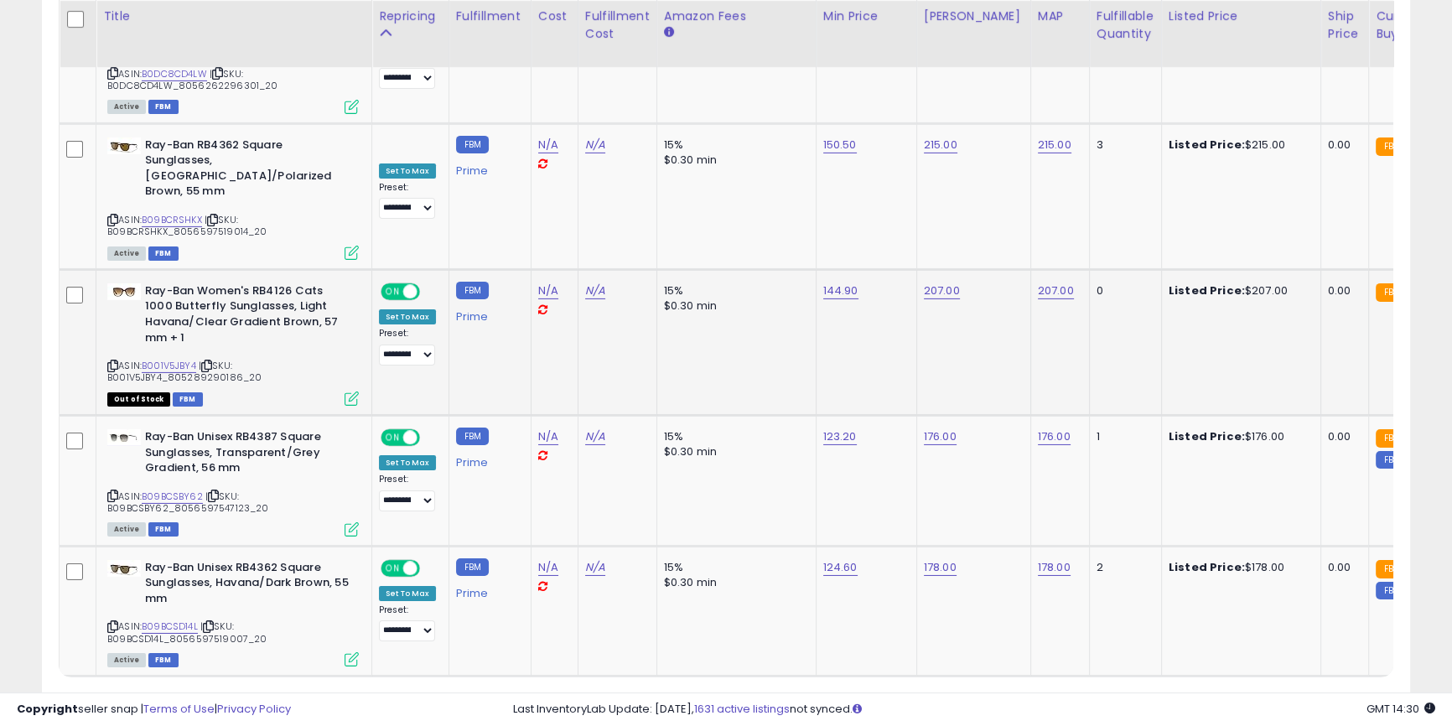
scroll to position [6947, 0]
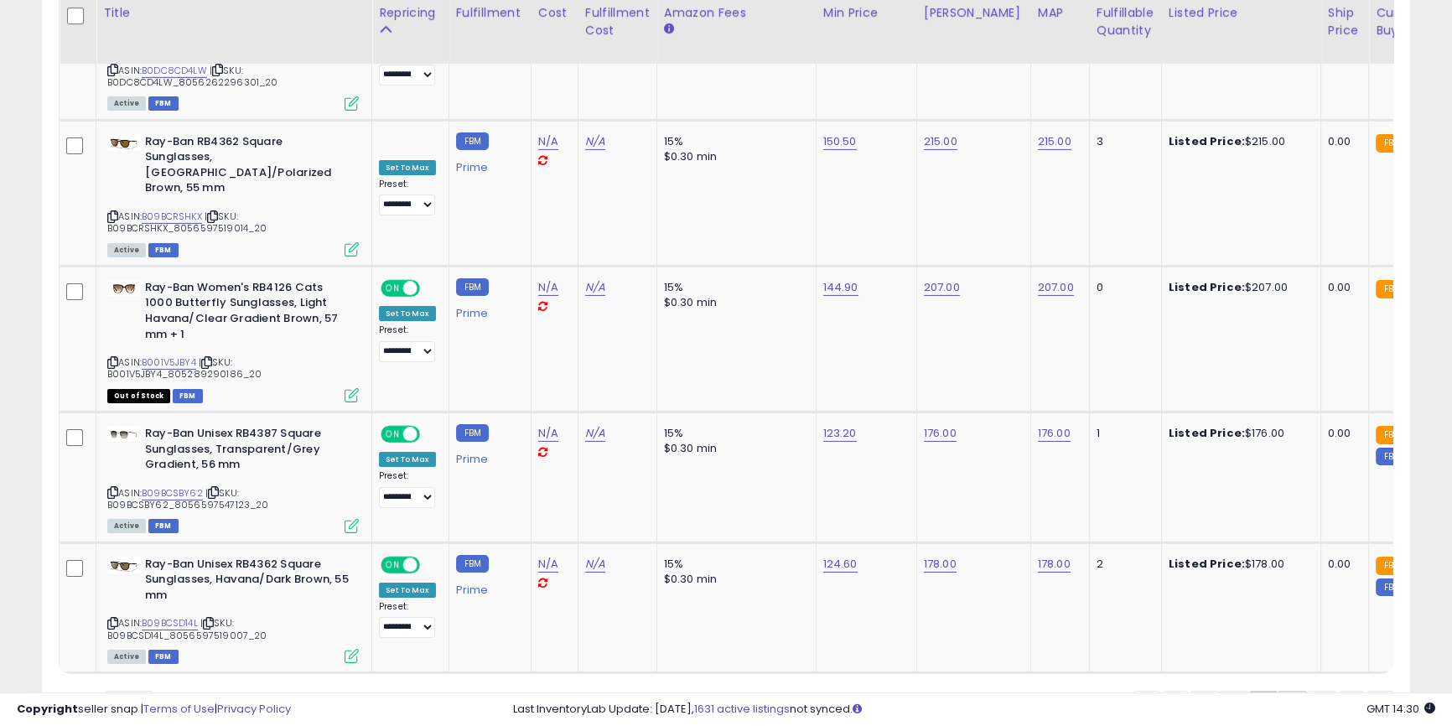
click at [1293, 691] on link "6" at bounding box center [1292, 705] width 29 height 29
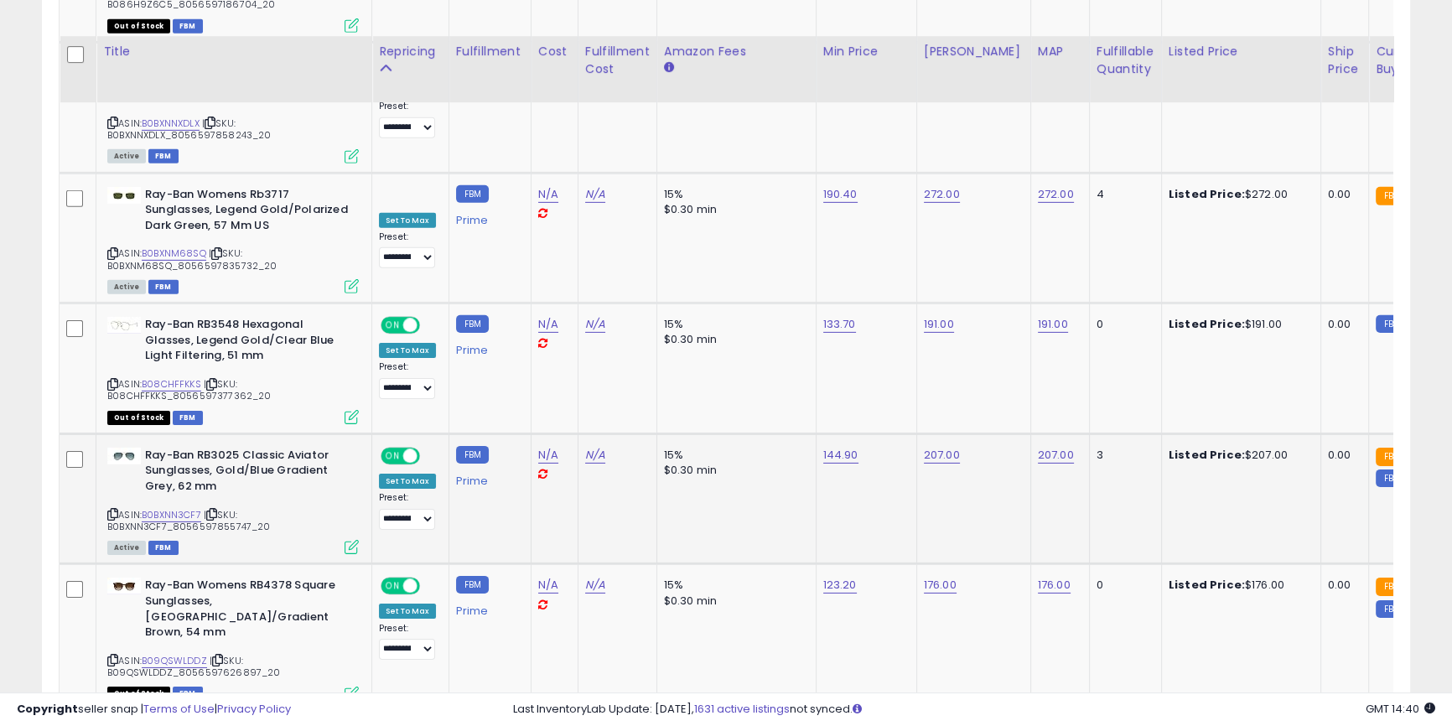
scroll to position [6885, 0]
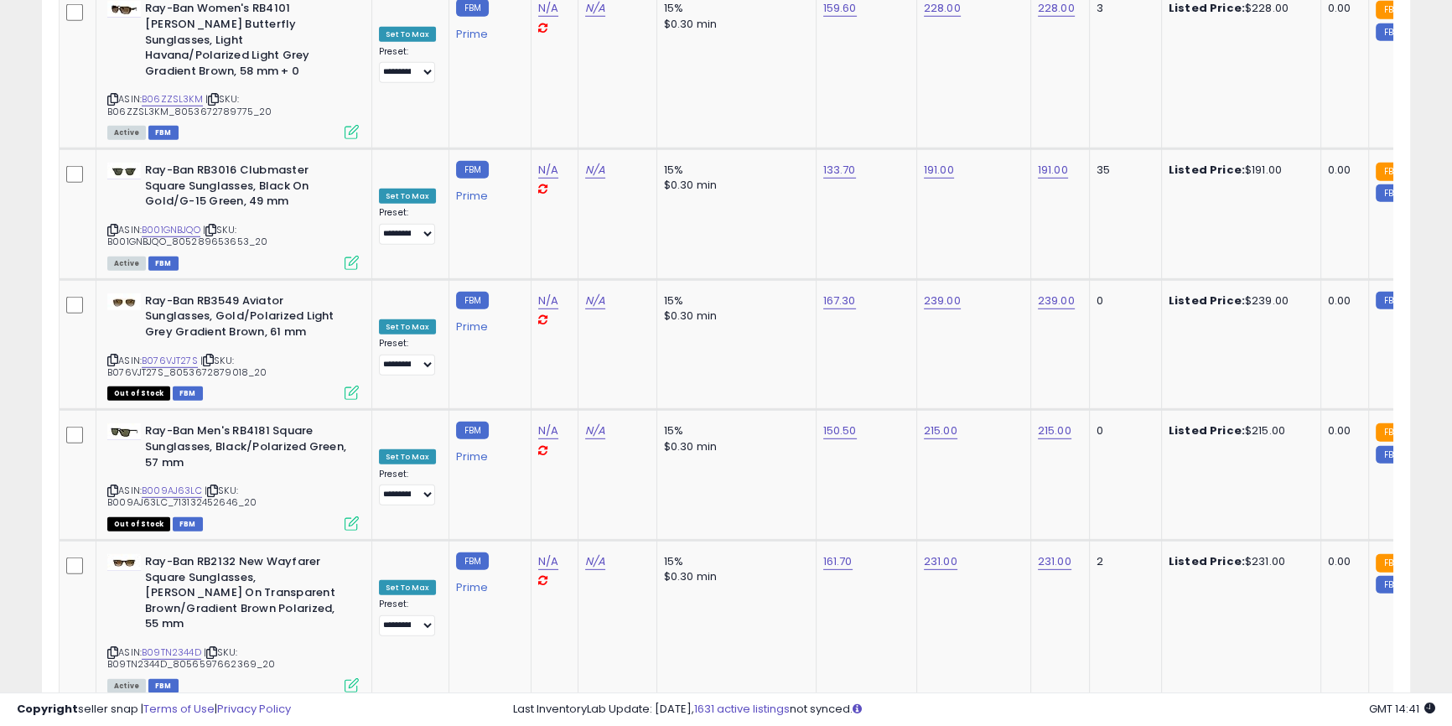
scroll to position [6978, 0]
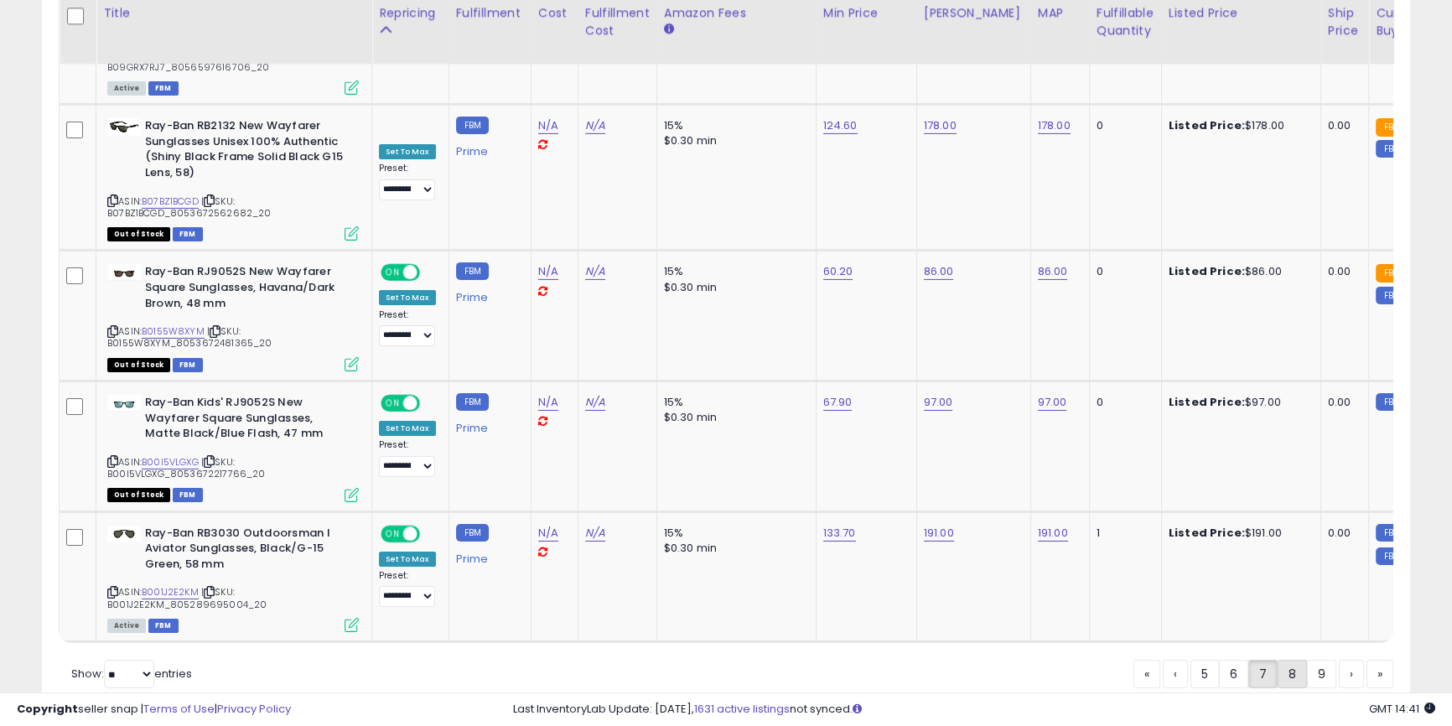
click at [1283, 660] on link "8" at bounding box center [1292, 674] width 29 height 29
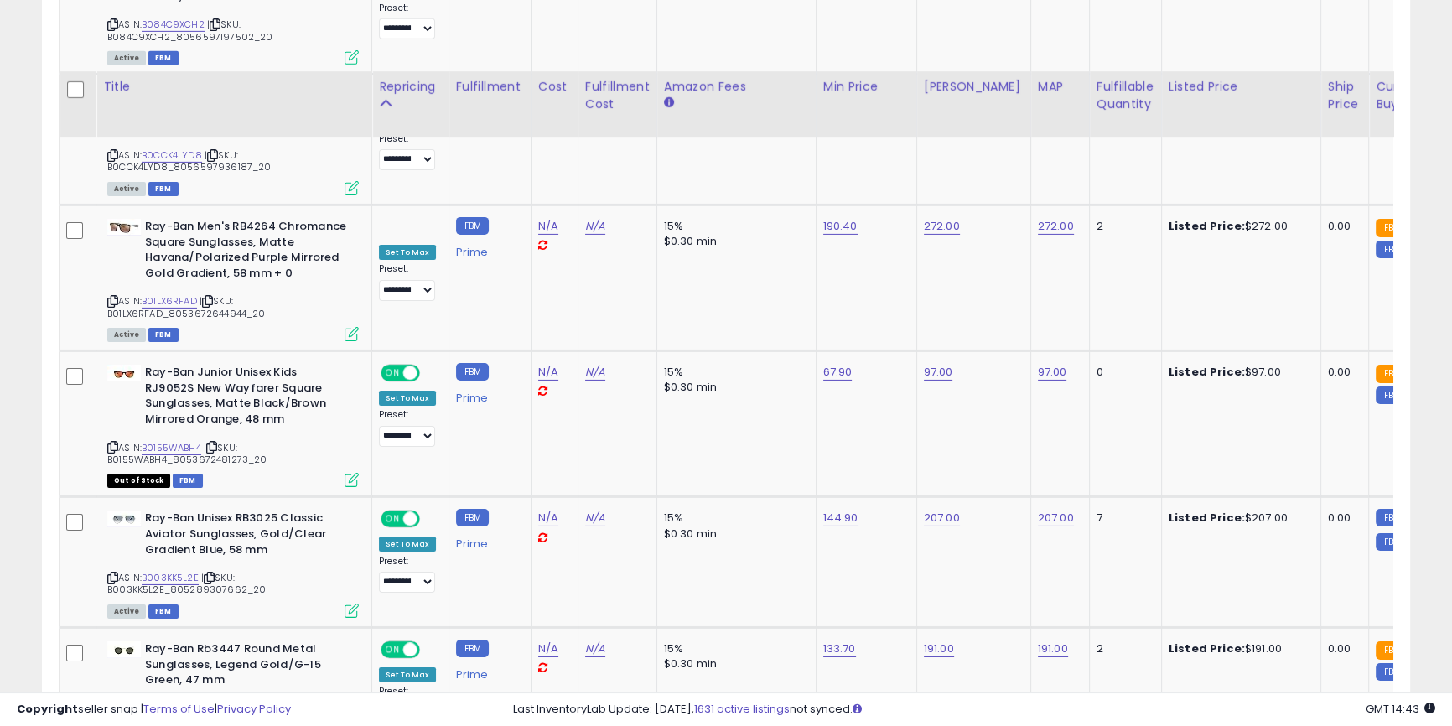
scroll to position [7009, 0]
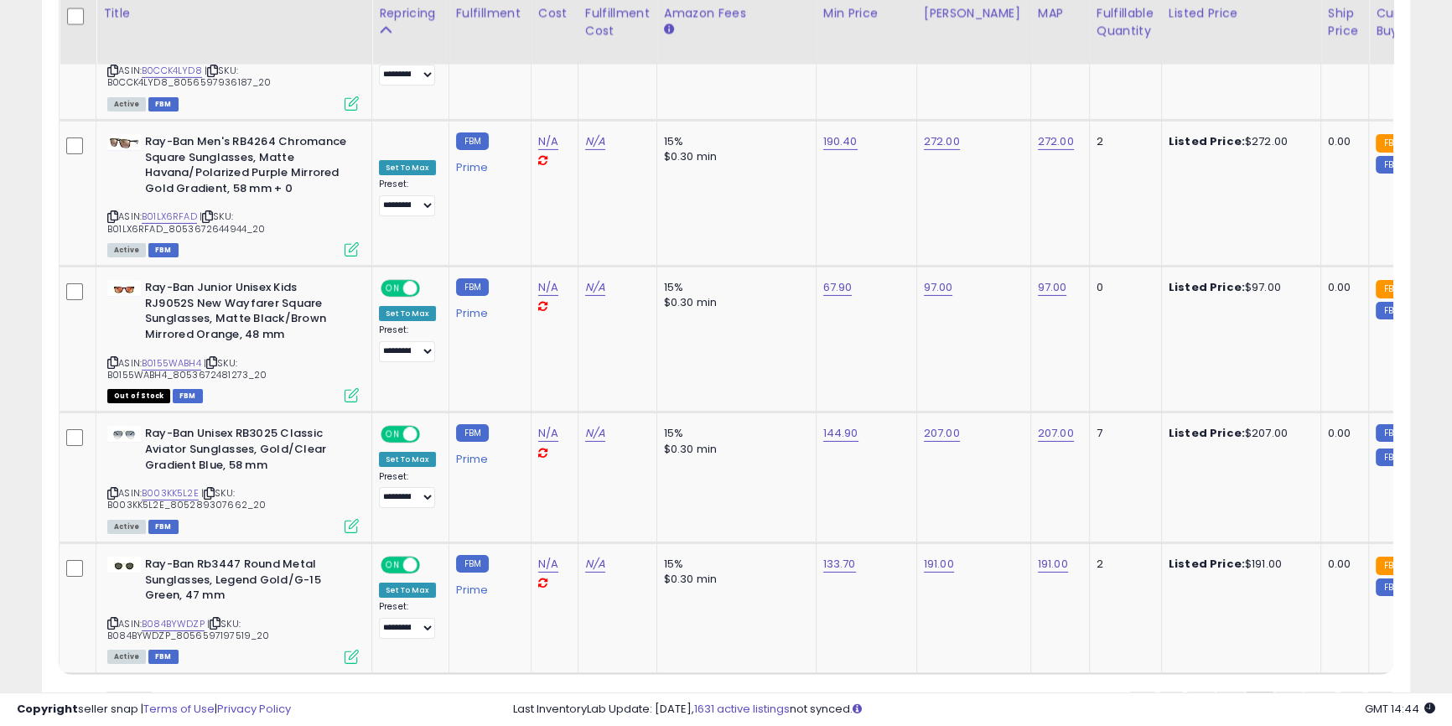
drag, startPoint x: 1282, startPoint y: 622, endPoint x: 1258, endPoint y: 604, distance: 29.3
click at [1282, 692] on link "9" at bounding box center [1288, 706] width 29 height 29
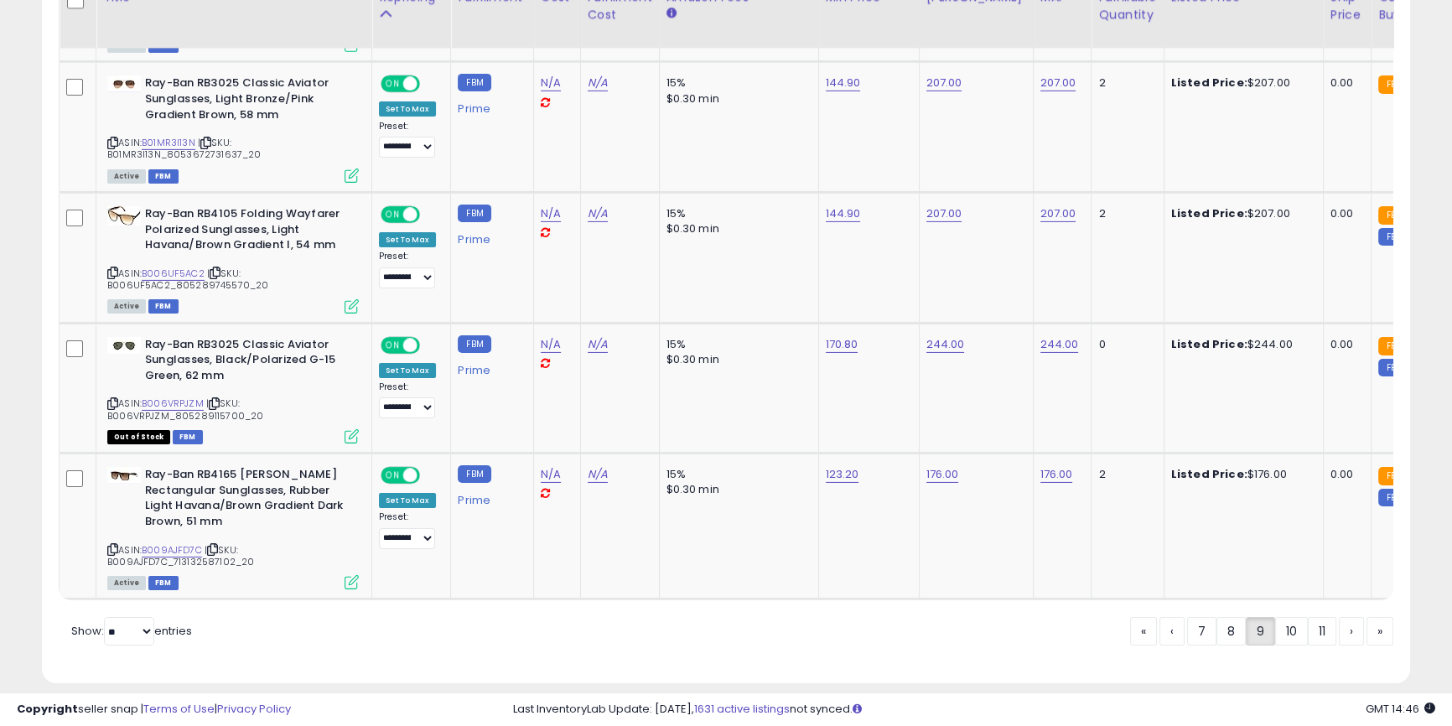
scroll to position [6947, 0]
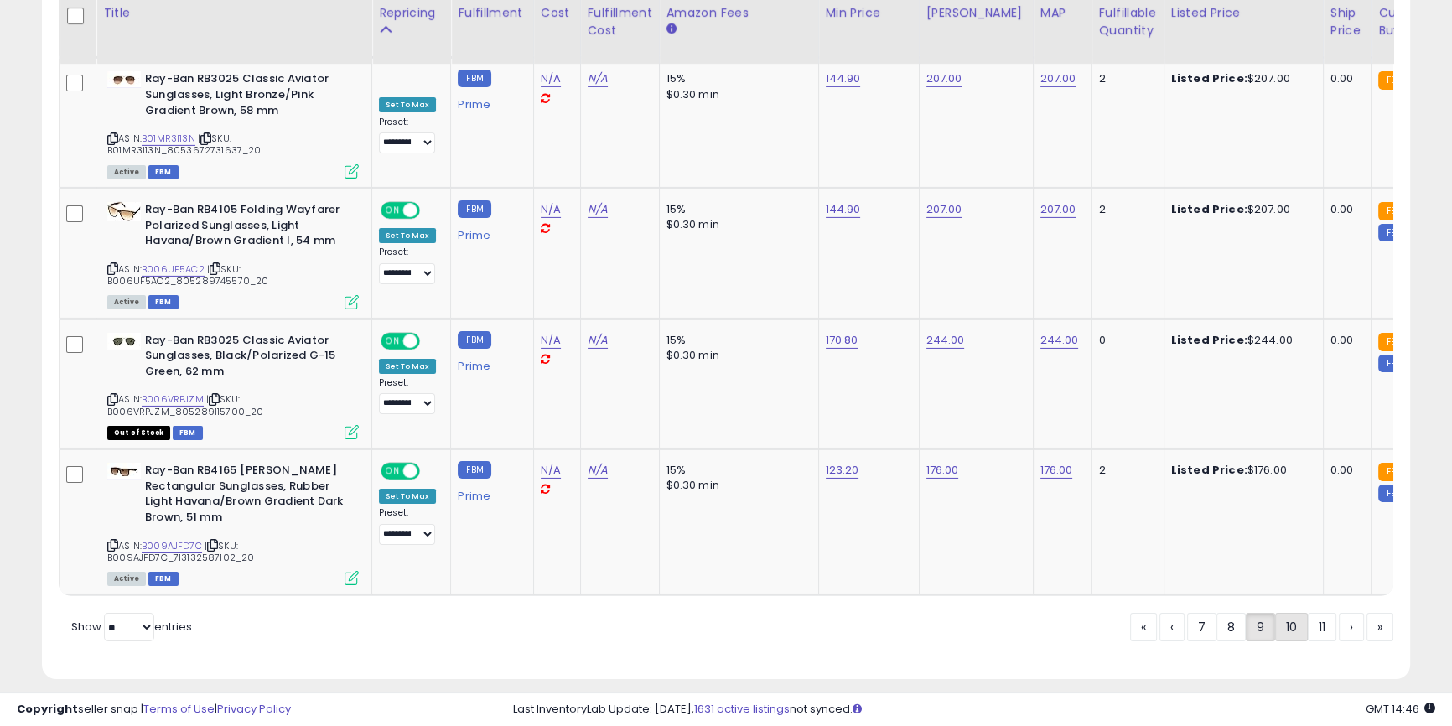
click at [1291, 613] on link "10" at bounding box center [1291, 627] width 33 height 29
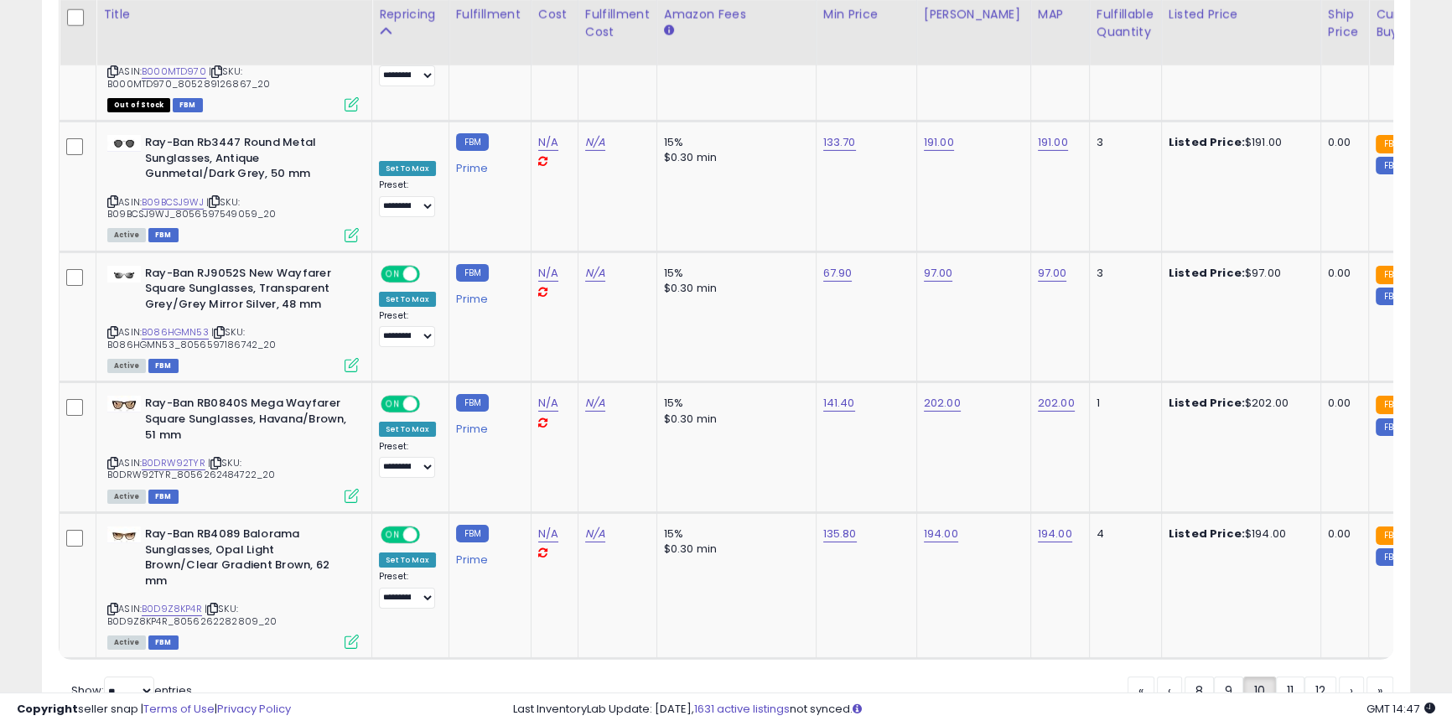
scroll to position [6932, 0]
click at [1283, 675] on link "11" at bounding box center [1290, 689] width 29 height 29
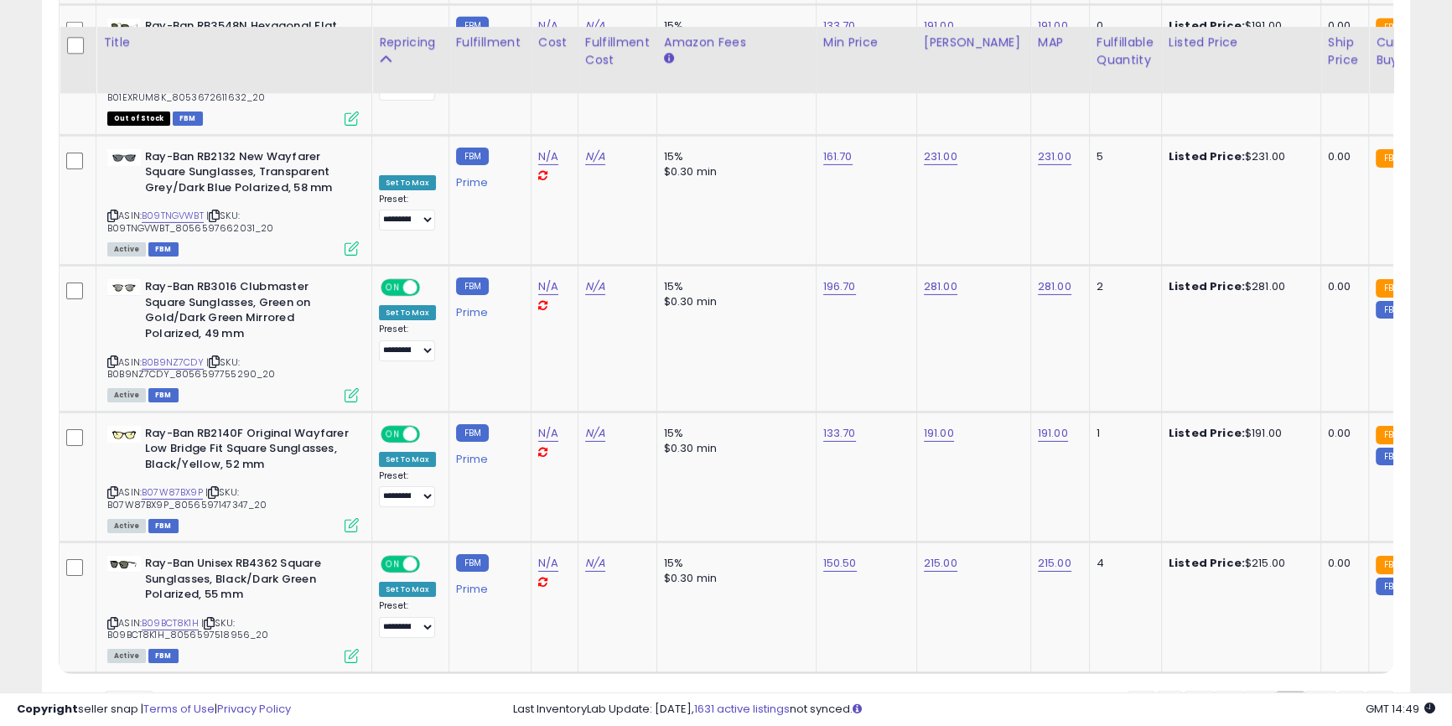
scroll to position [6963, 0]
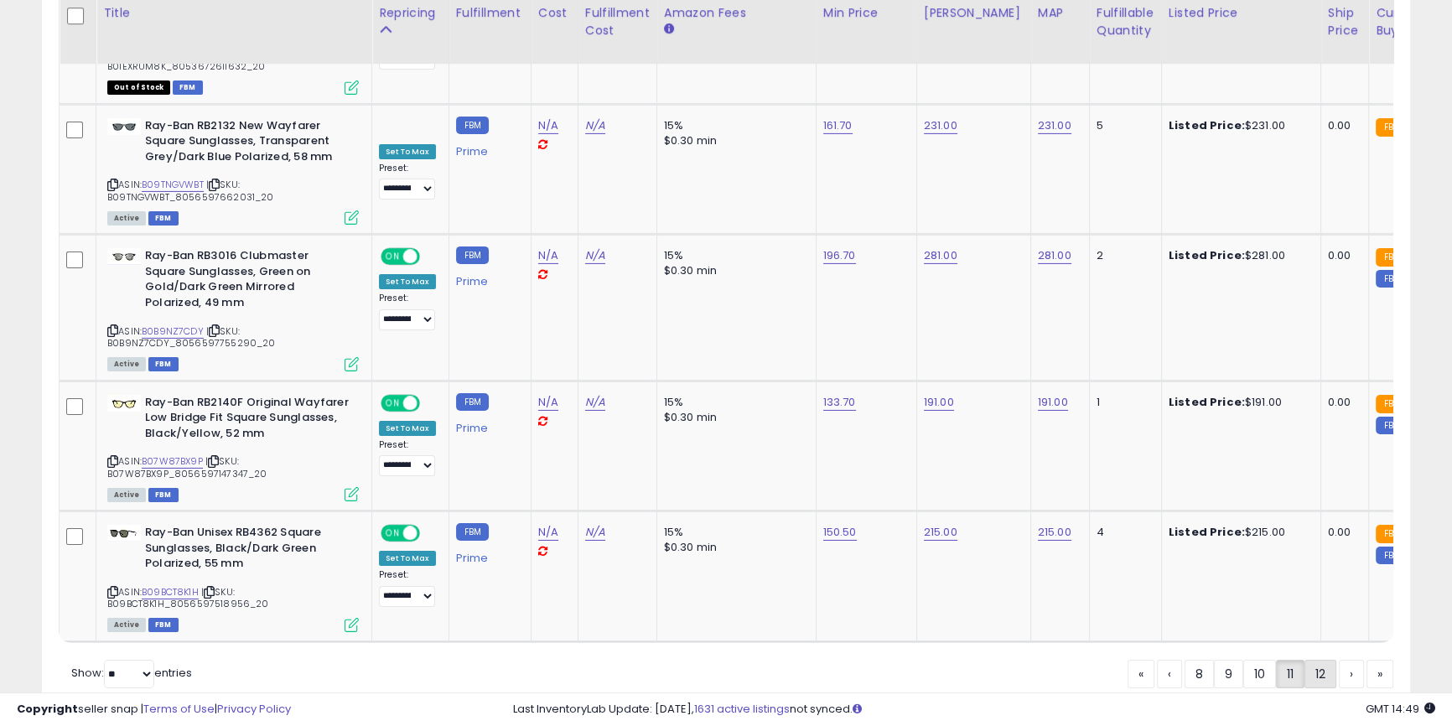
click at [1319, 660] on link "12" at bounding box center [1320, 674] width 32 height 29
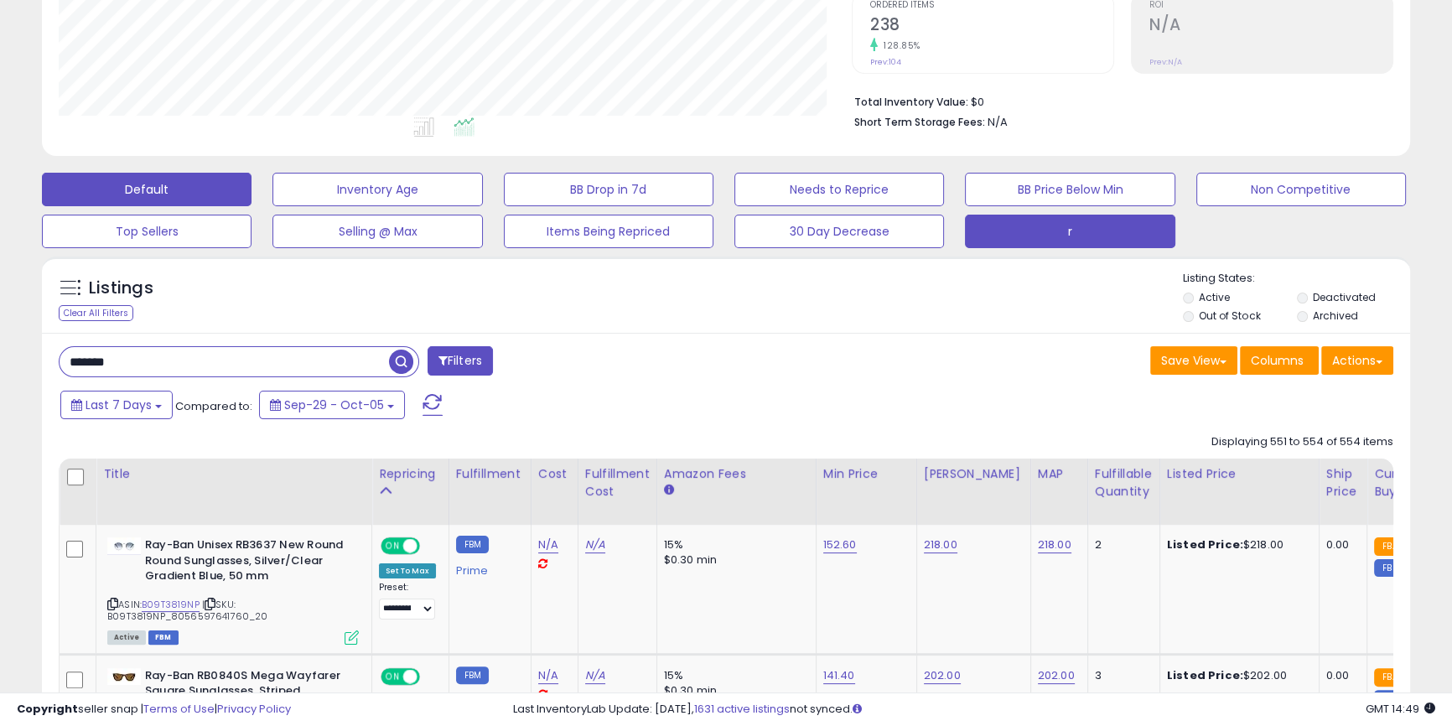
scroll to position [326, 0]
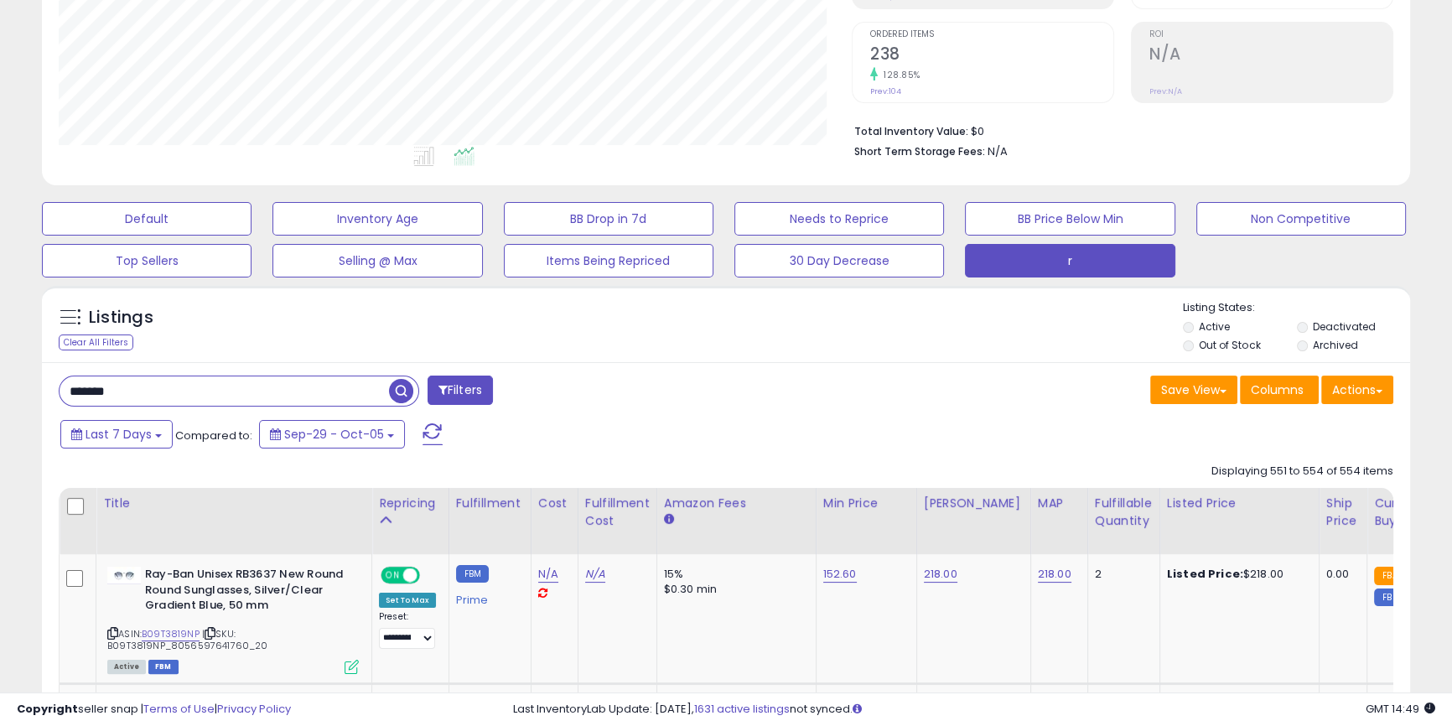
click at [164, 386] on input "*******" at bounding box center [224, 390] width 329 height 29
click at [164, 384] on input "*******" at bounding box center [224, 390] width 329 height 29
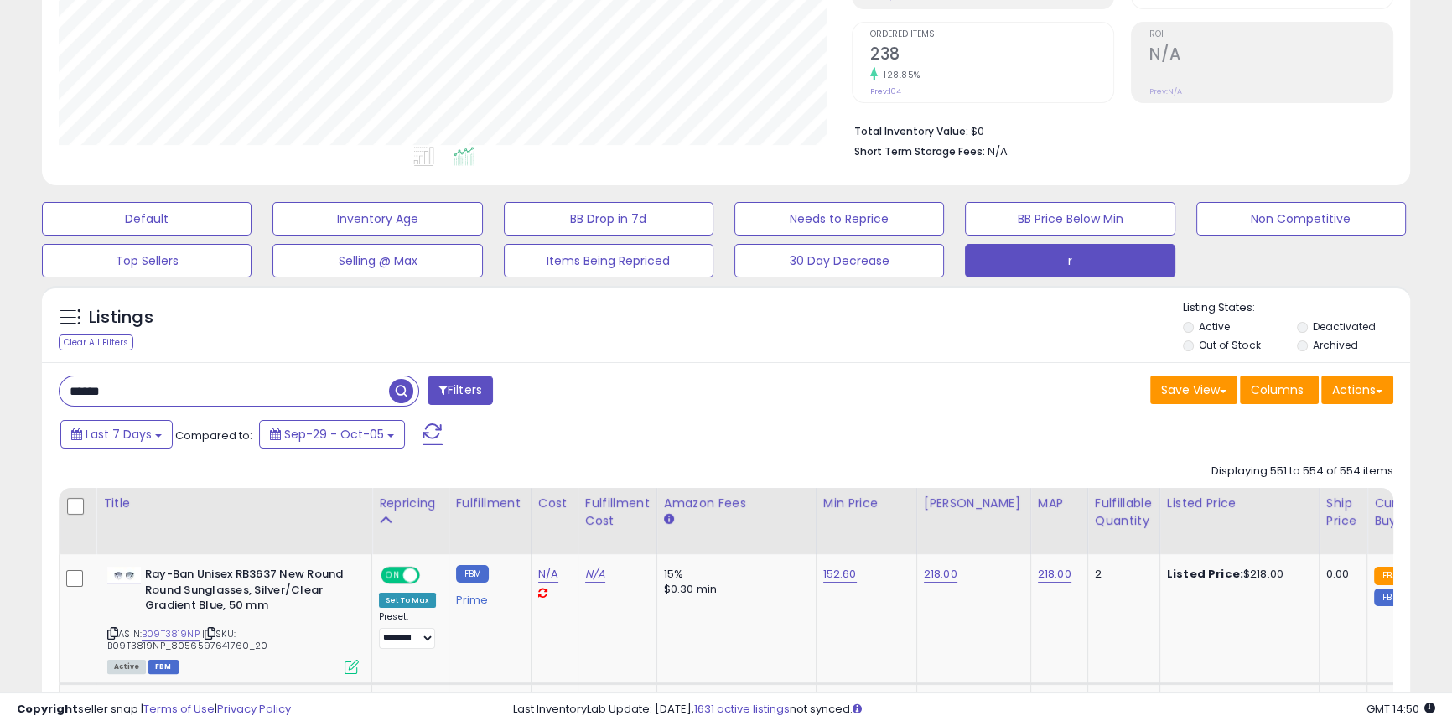
type input "******"
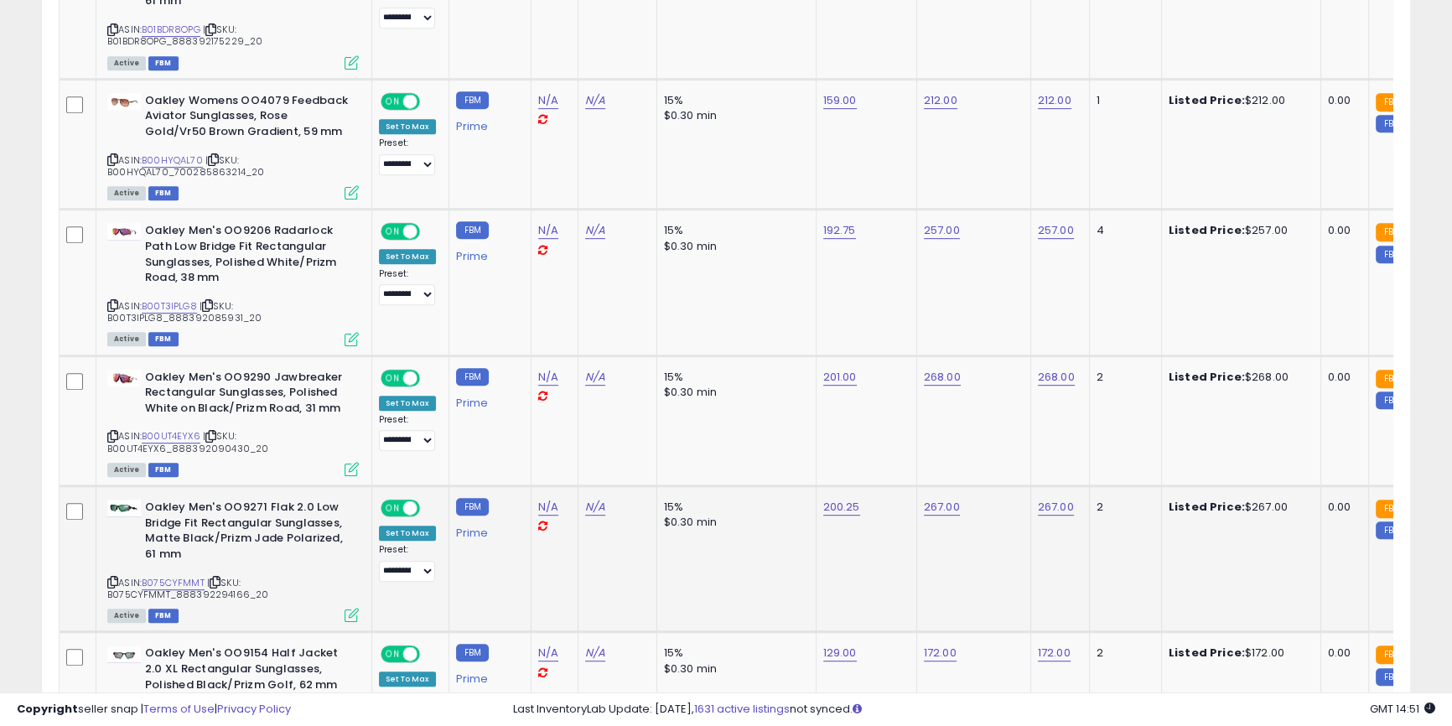
scroll to position [442, 0]
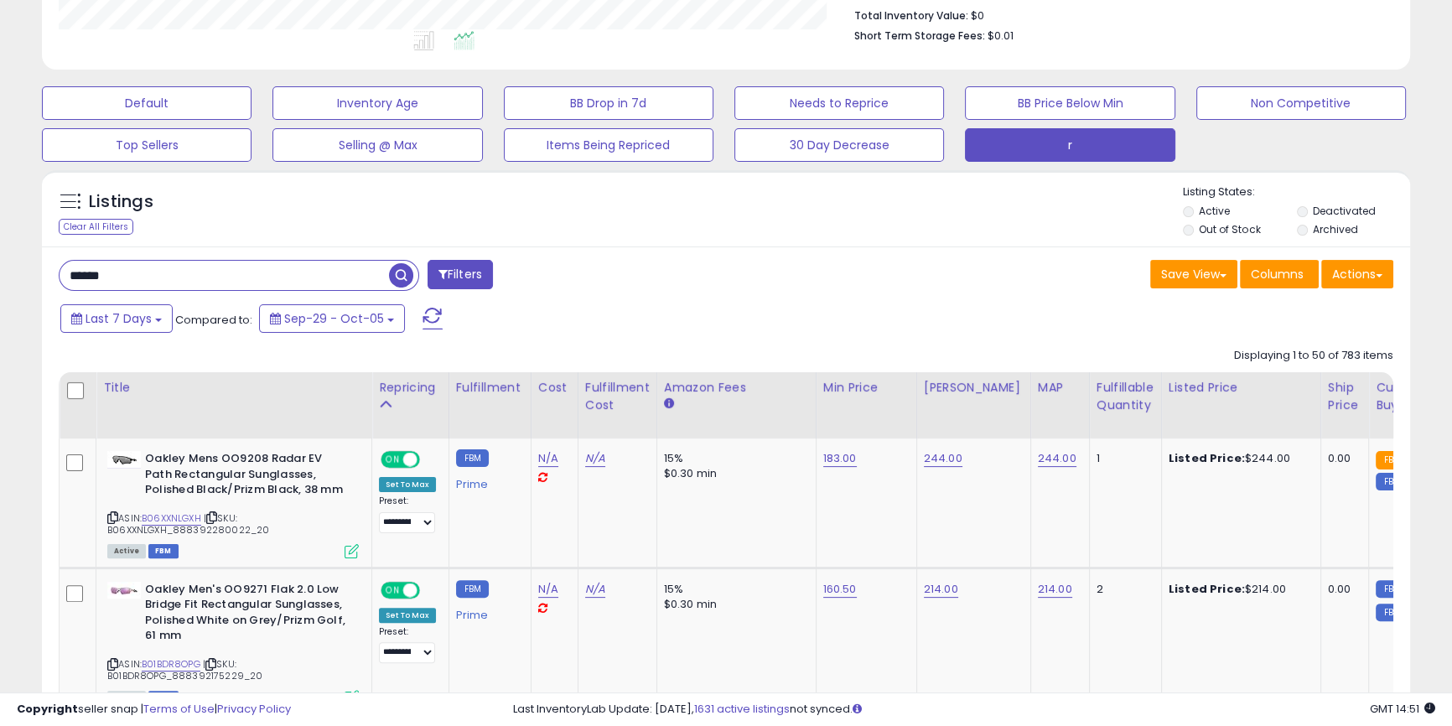
drag, startPoint x: 418, startPoint y: 385, endPoint x: 436, endPoint y: 384, distance: 17.6
click at [417, 384] on div "Repricing" at bounding box center [410, 388] width 63 height 18
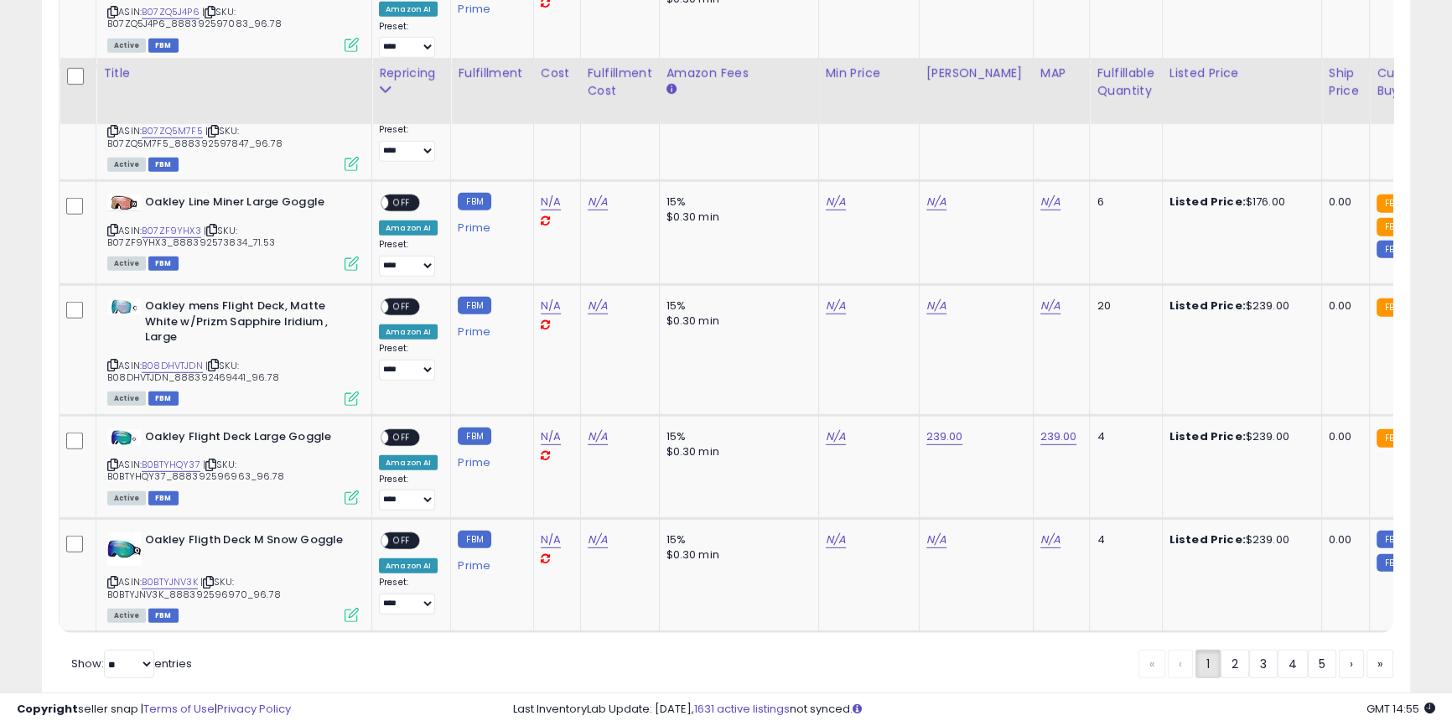
scroll to position [6224, 0]
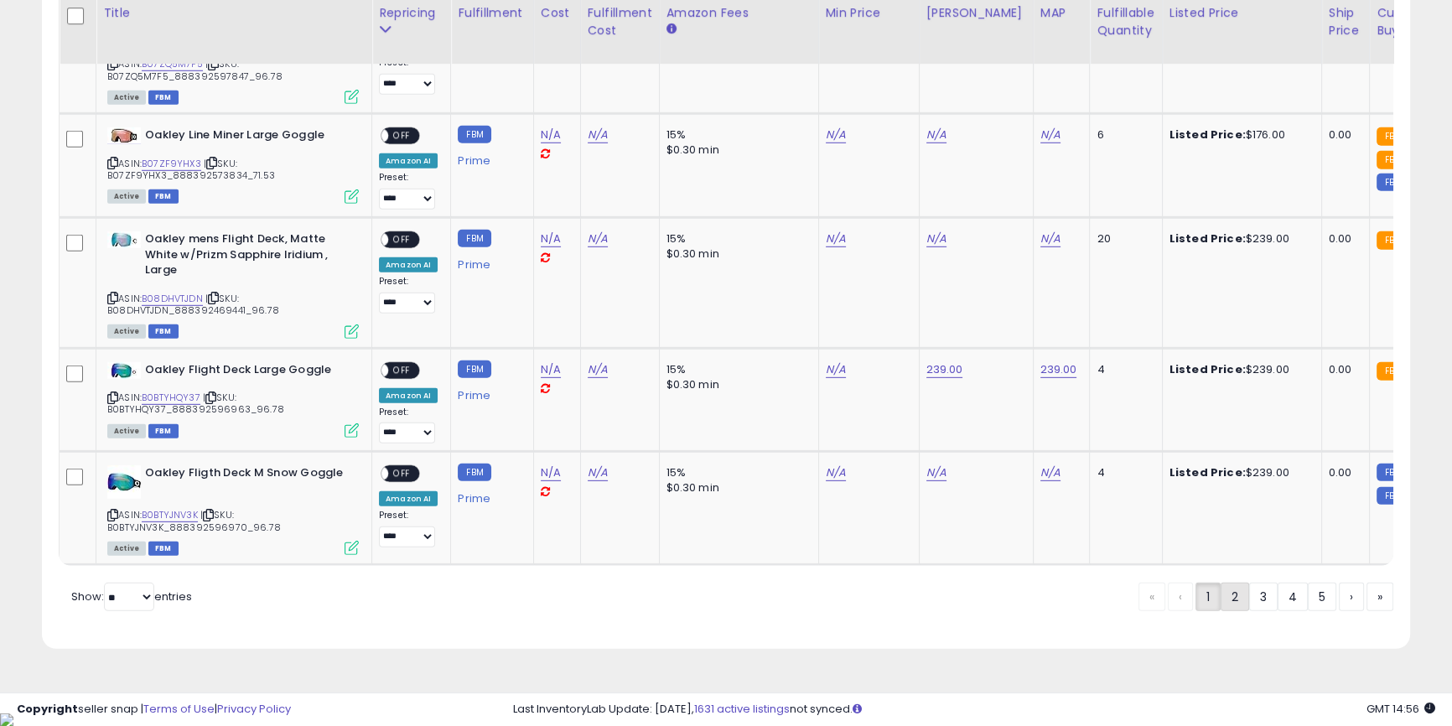
click at [1237, 611] on link "2" at bounding box center [1235, 597] width 29 height 29
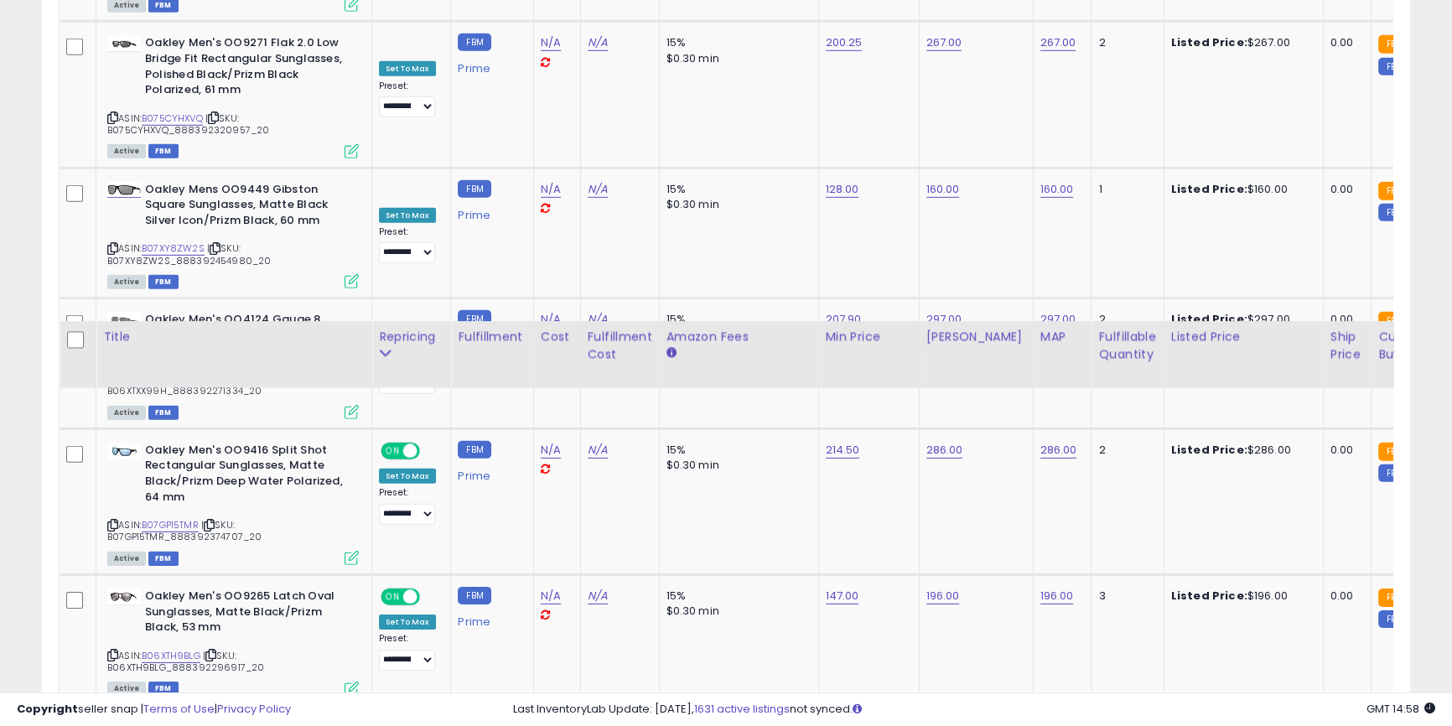
scroll to position [6741, 0]
